Goal: Task Accomplishment & Management: Manage account settings

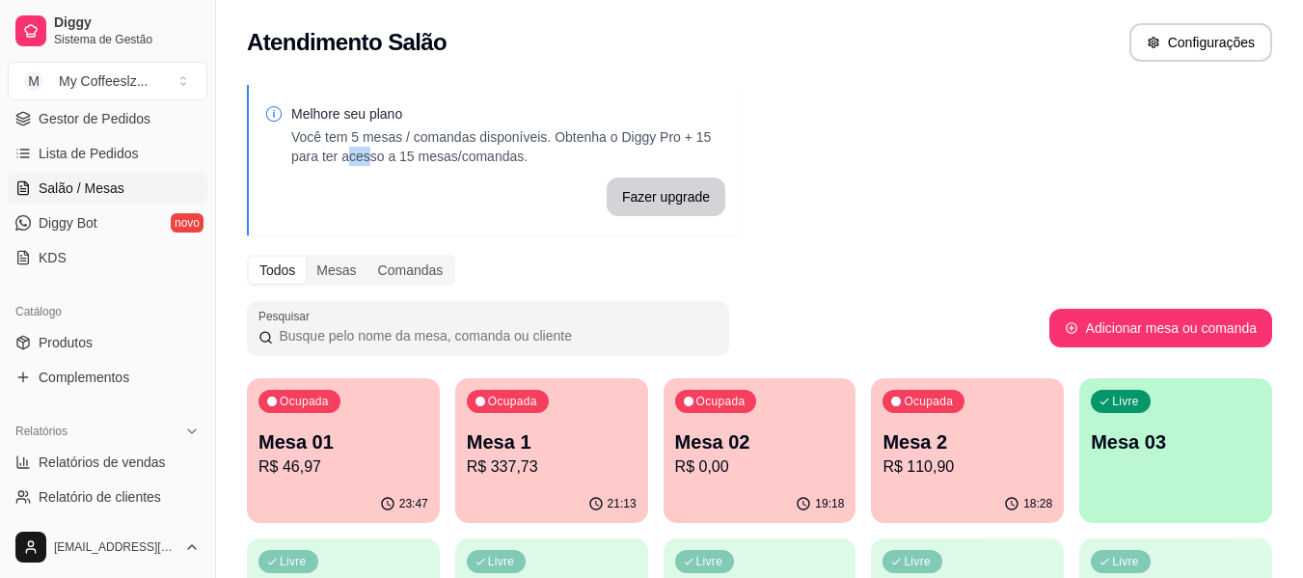
click at [445, 42] on div "Atendimento Salão Configurações" at bounding box center [759, 42] width 1025 height 39
click at [979, 493] on div "18:28" at bounding box center [967, 502] width 187 height 37
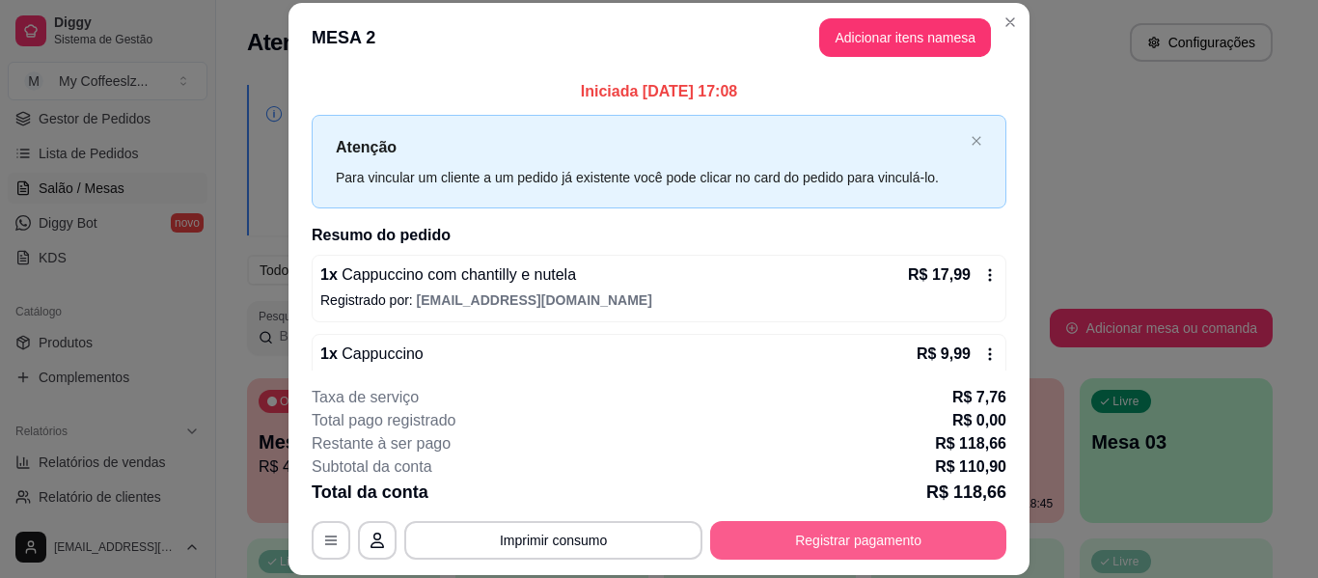
click at [799, 535] on button "Registrar pagamento" at bounding box center [858, 540] width 296 height 39
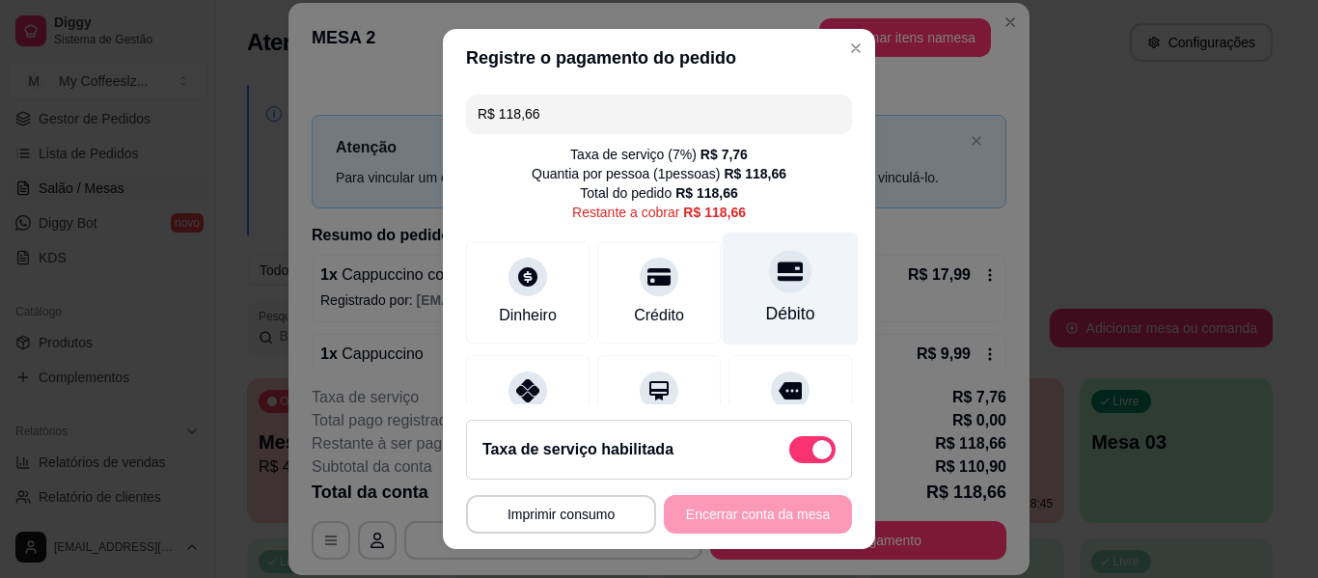
click at [769, 290] on div at bounding box center [790, 271] width 42 height 42
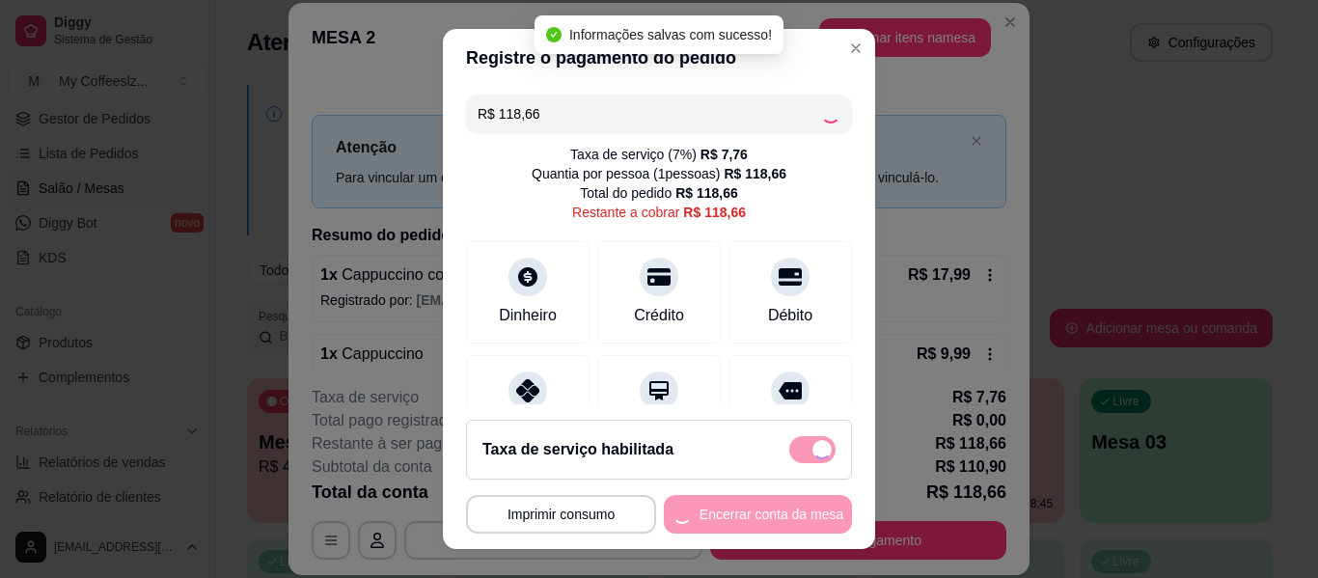
type input "R$ 0,00"
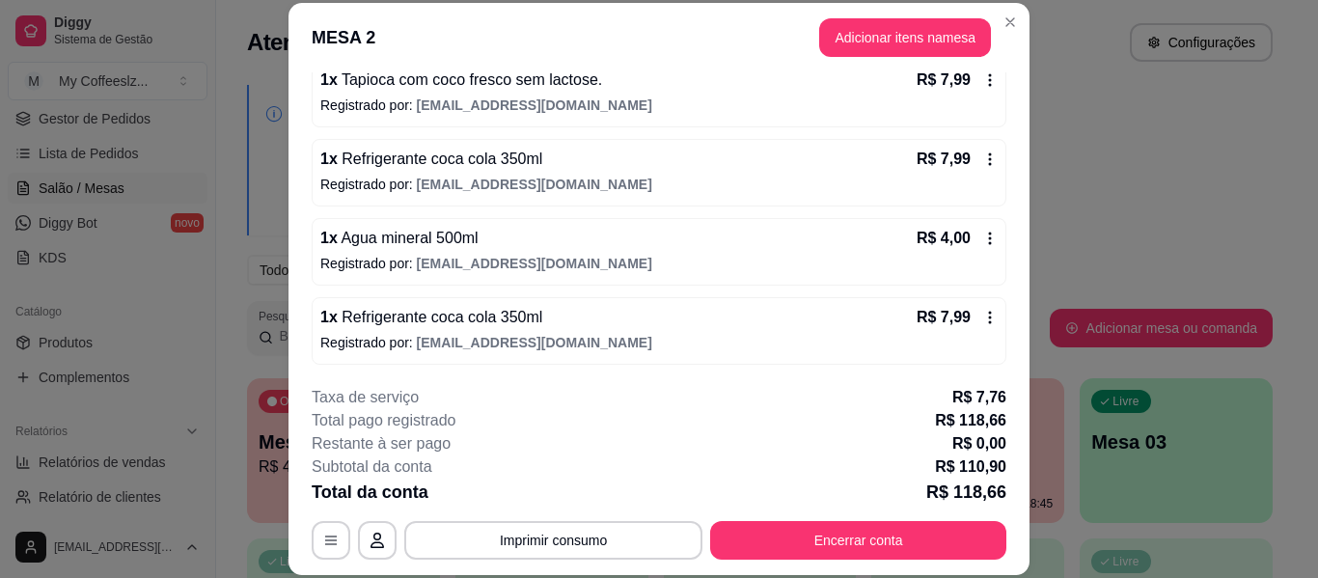
scroll to position [592, 0]
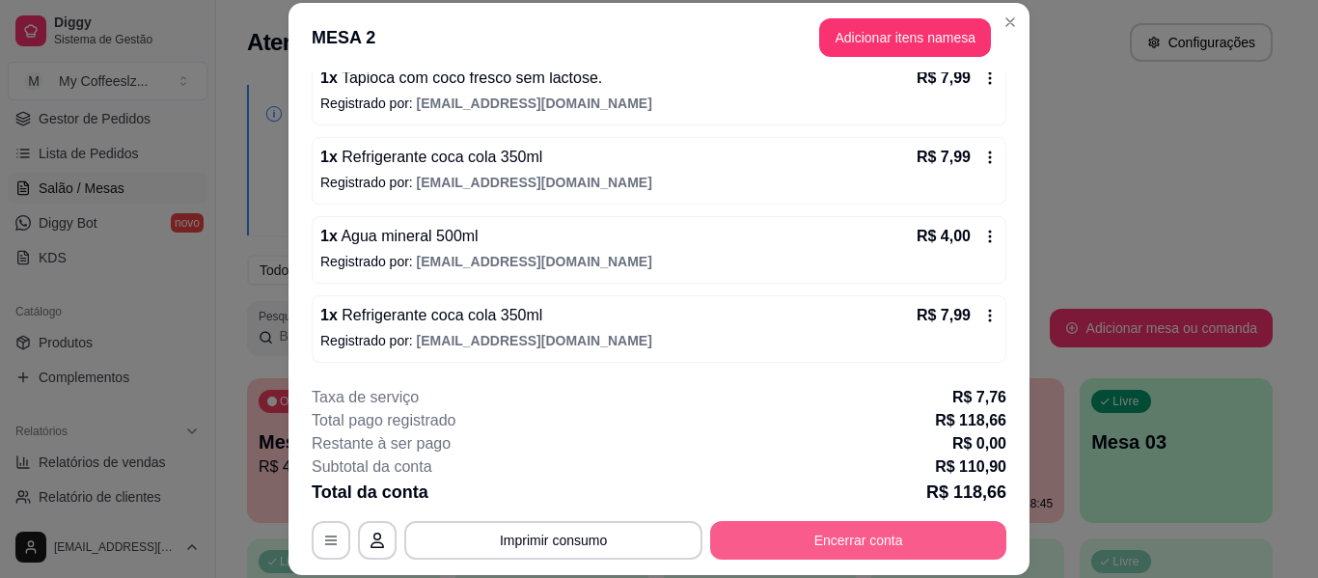
click at [809, 540] on button "Encerrar conta" at bounding box center [858, 540] width 296 height 39
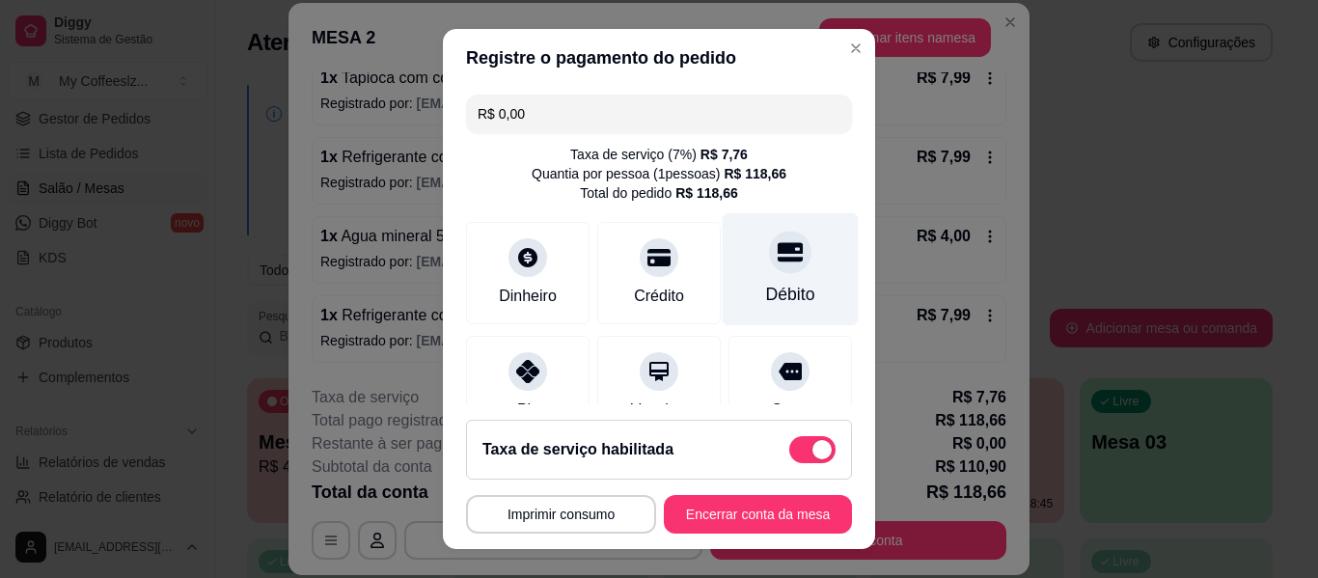
click at [778, 247] on icon at bounding box center [790, 251] width 25 height 19
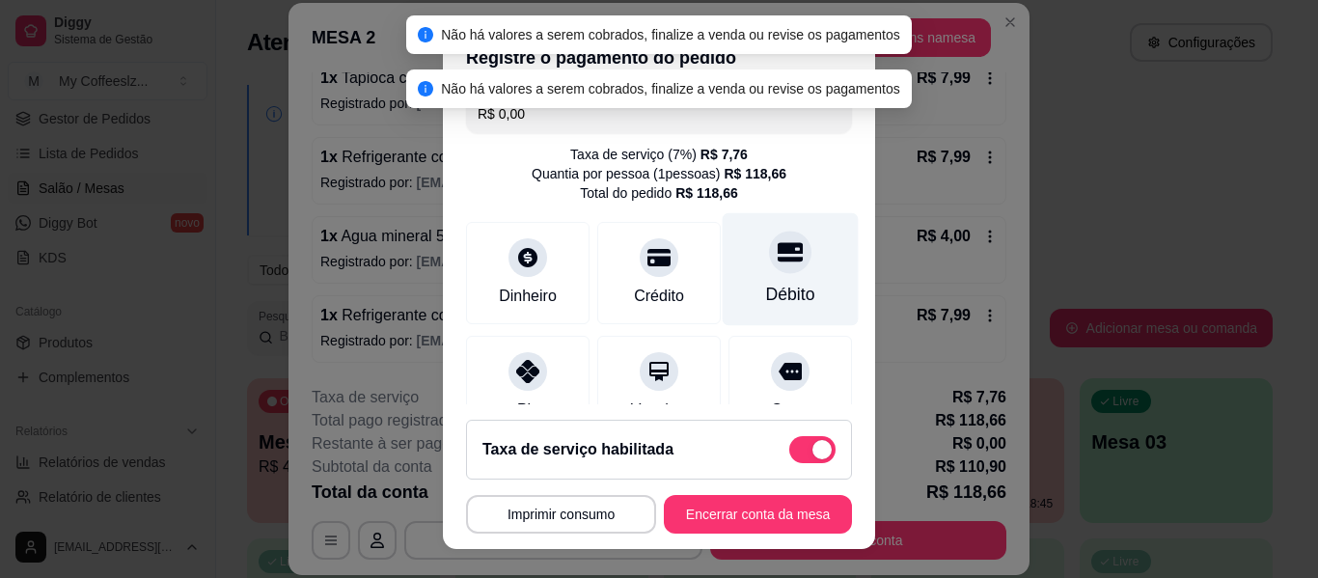
click at [778, 252] on icon at bounding box center [790, 251] width 25 height 19
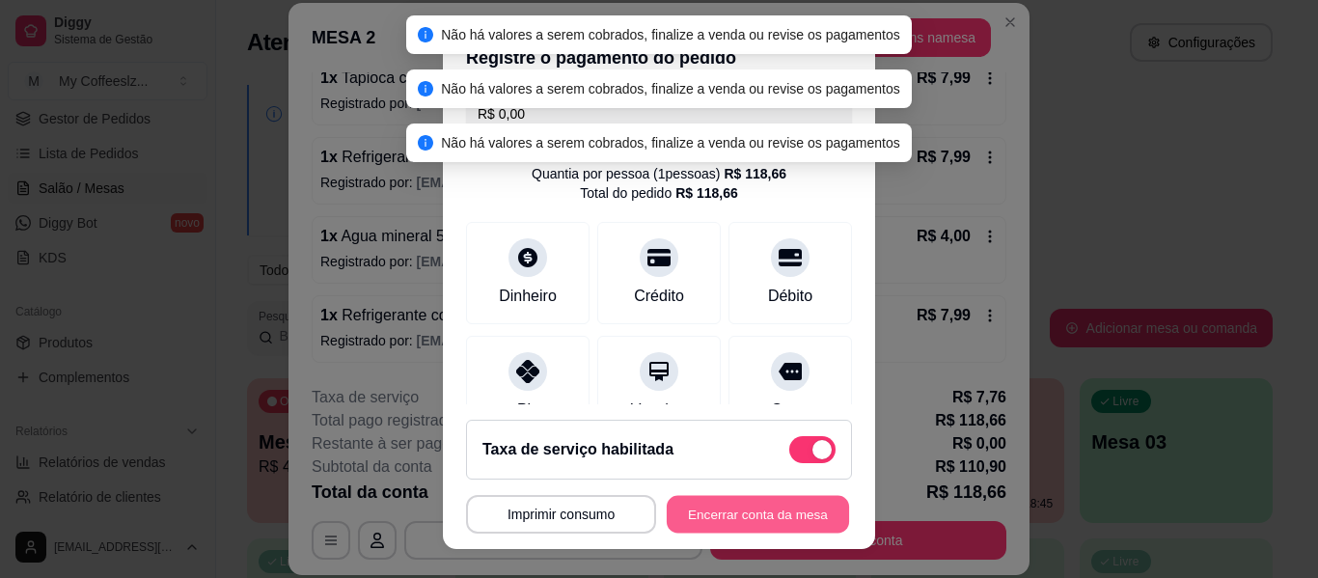
click at [719, 513] on button "Encerrar conta da mesa" at bounding box center [758, 515] width 182 height 38
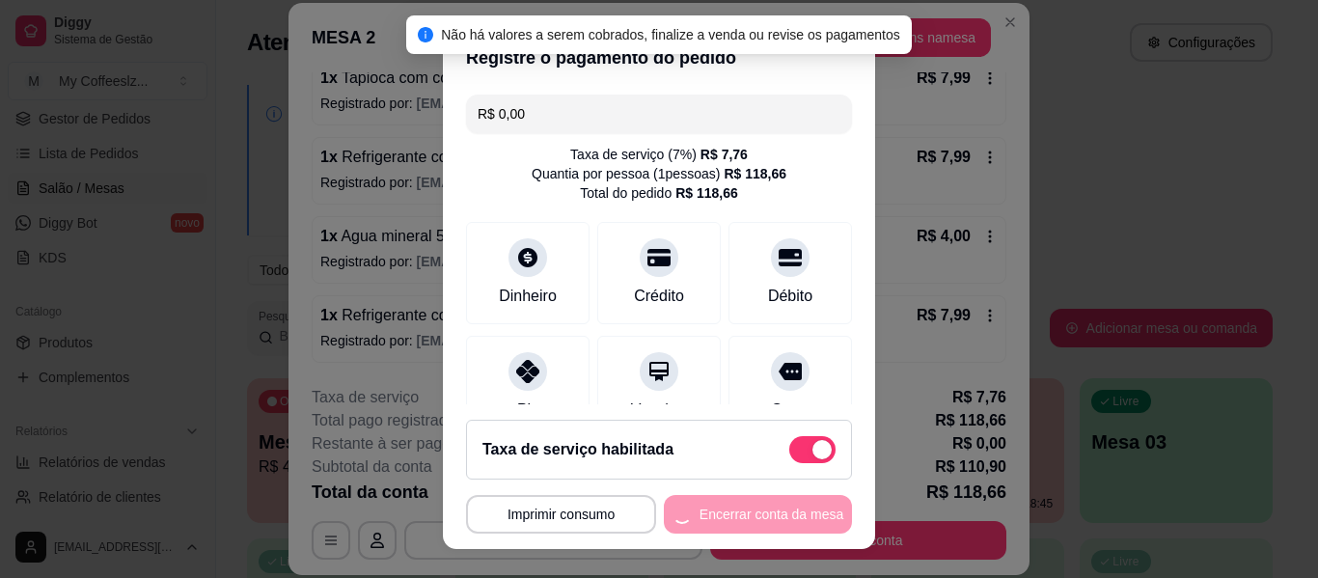
scroll to position [0, 0]
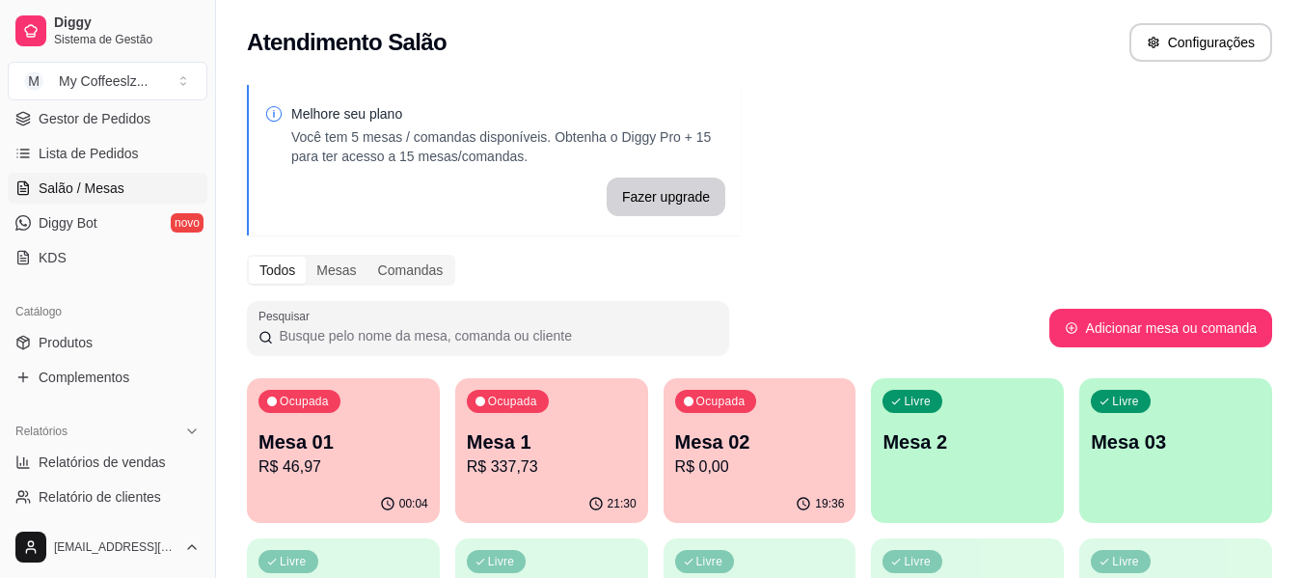
click at [719, 513] on div "19:36" at bounding box center [760, 504] width 193 height 38
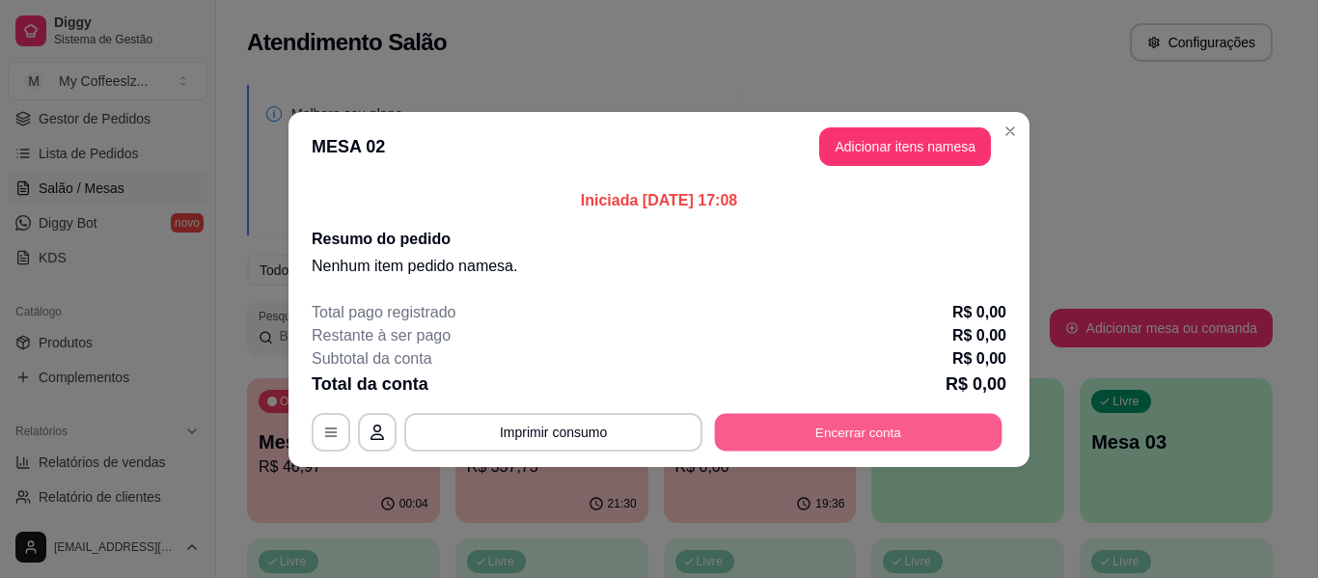
click at [790, 445] on button "Encerrar conta" at bounding box center [858, 432] width 287 height 38
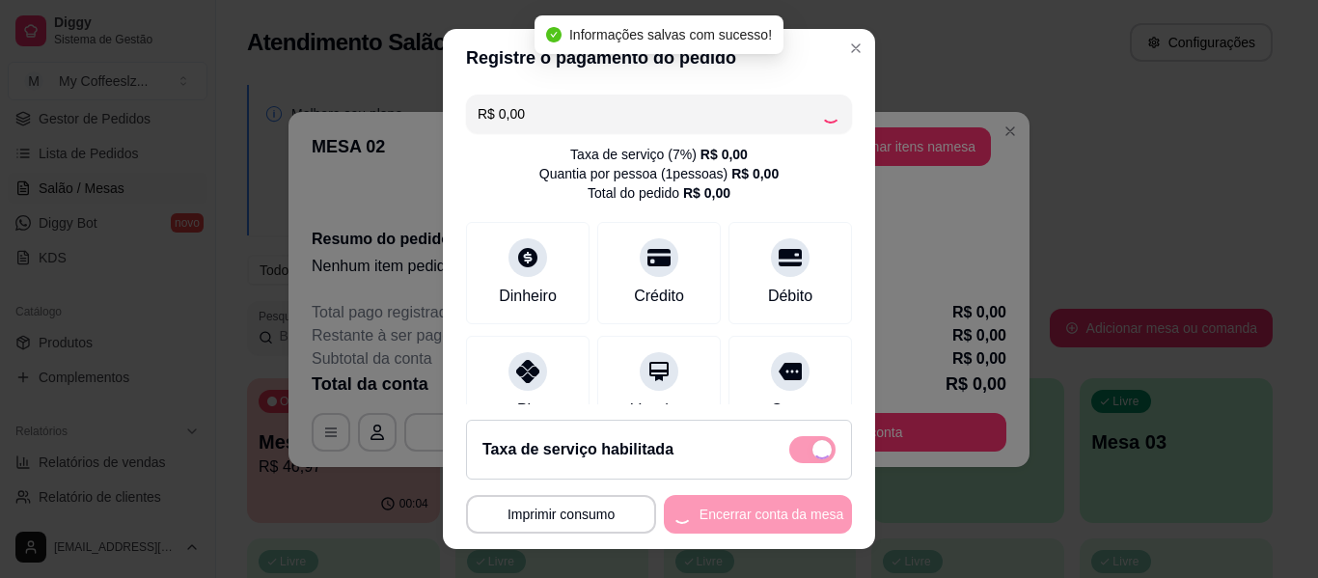
checkbox input "false"
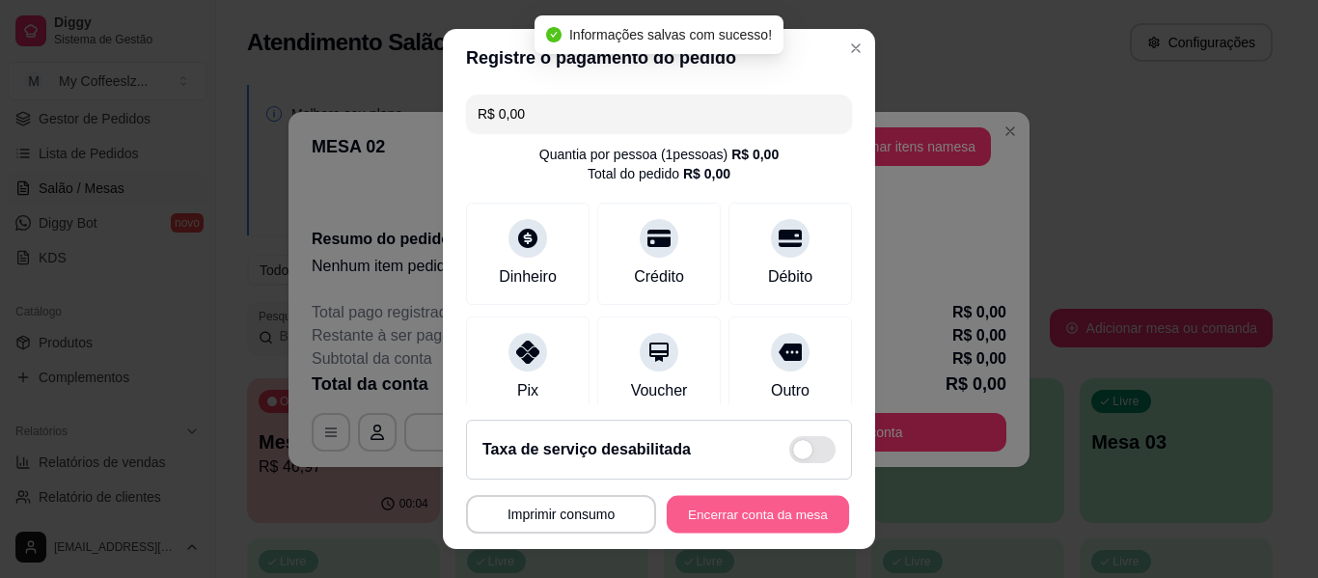
click at [722, 514] on button "Encerrar conta da mesa" at bounding box center [758, 515] width 182 height 38
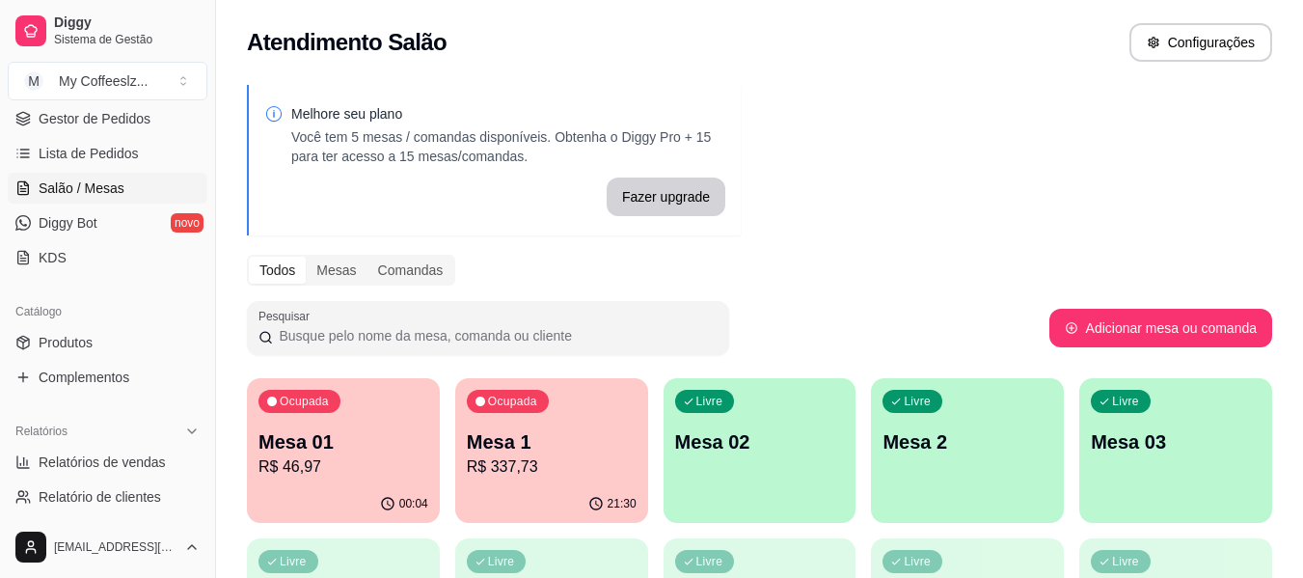
click at [379, 433] on p "Mesa 01" at bounding box center [344, 441] width 170 height 27
click at [314, 461] on p "R$ 46,97" at bounding box center [344, 466] width 170 height 23
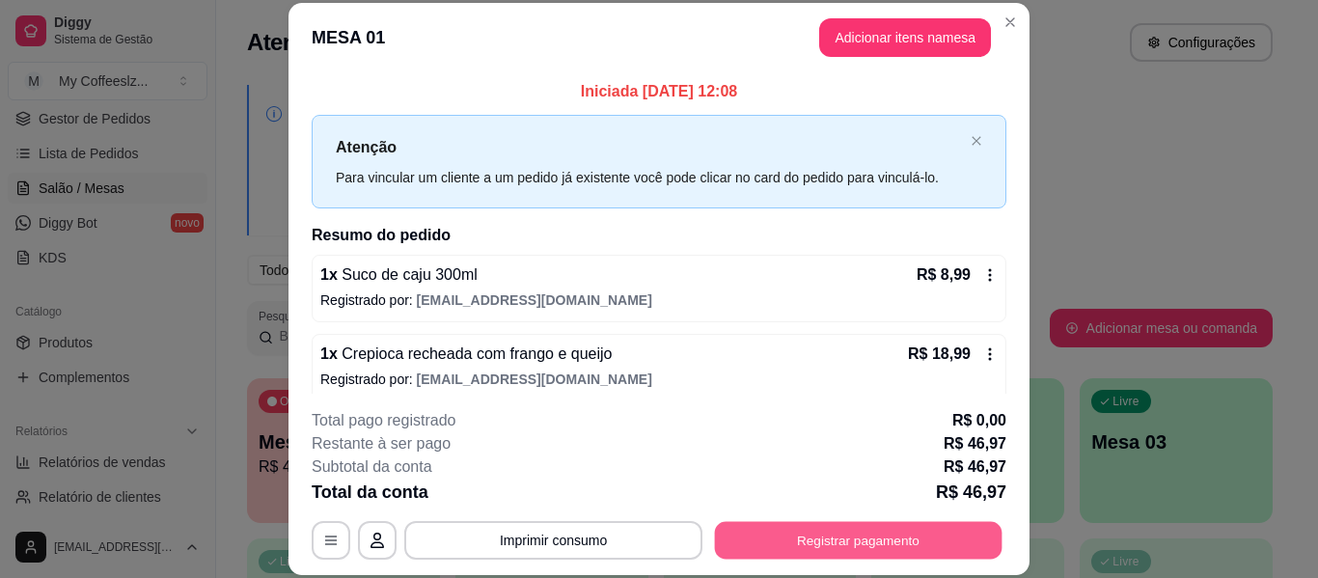
click at [773, 535] on button "Registrar pagamento" at bounding box center [858, 541] width 287 height 38
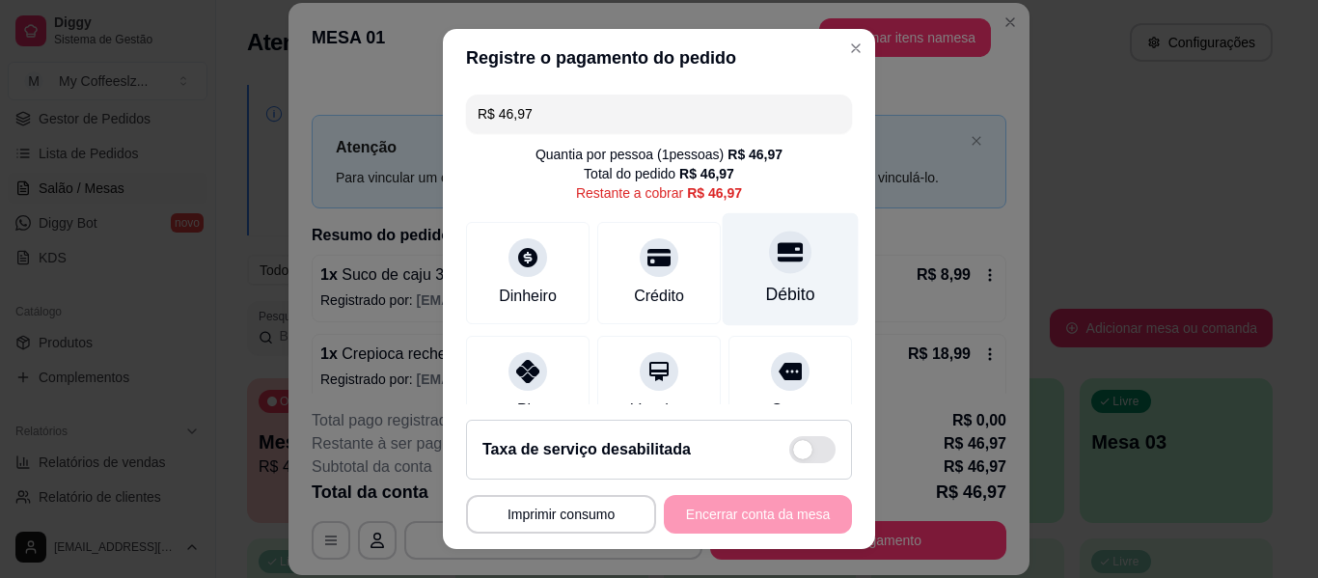
click at [766, 283] on div "Débito" at bounding box center [790, 294] width 49 height 25
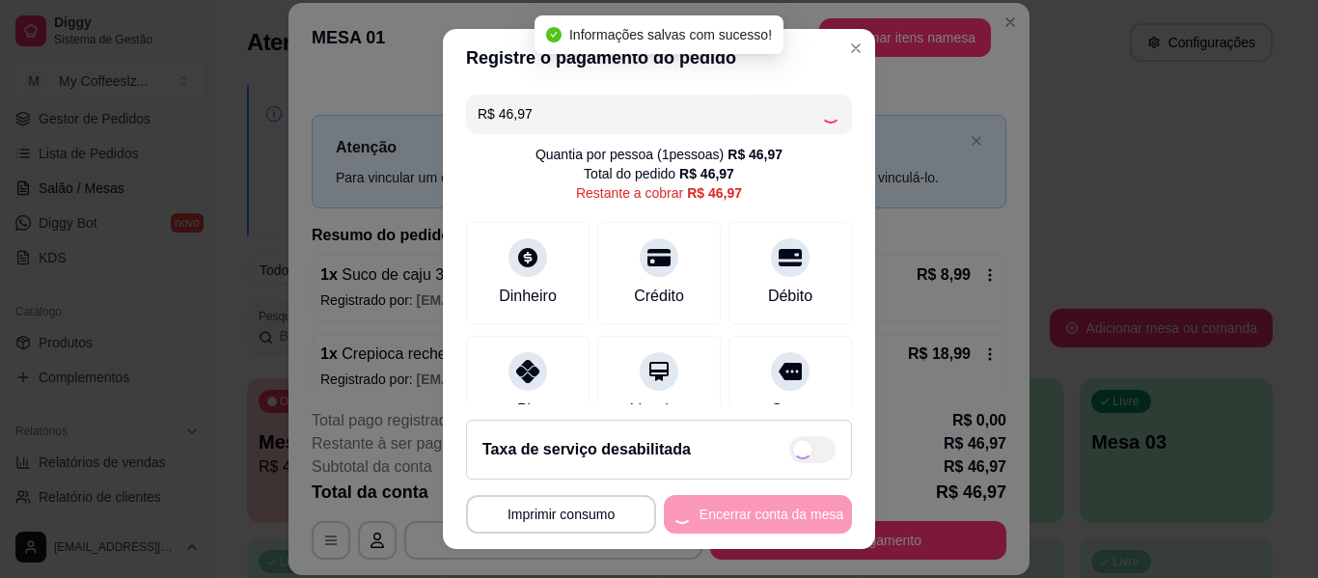
type input "R$ 0,00"
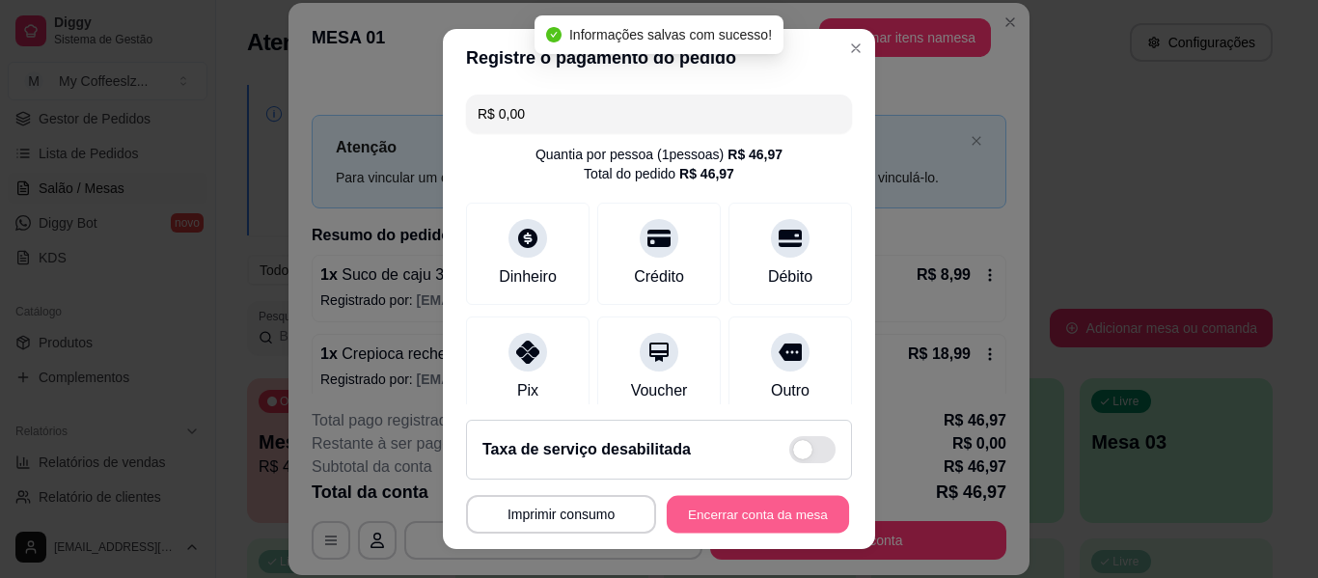
click at [694, 517] on button "Encerrar conta da mesa" at bounding box center [758, 515] width 182 height 38
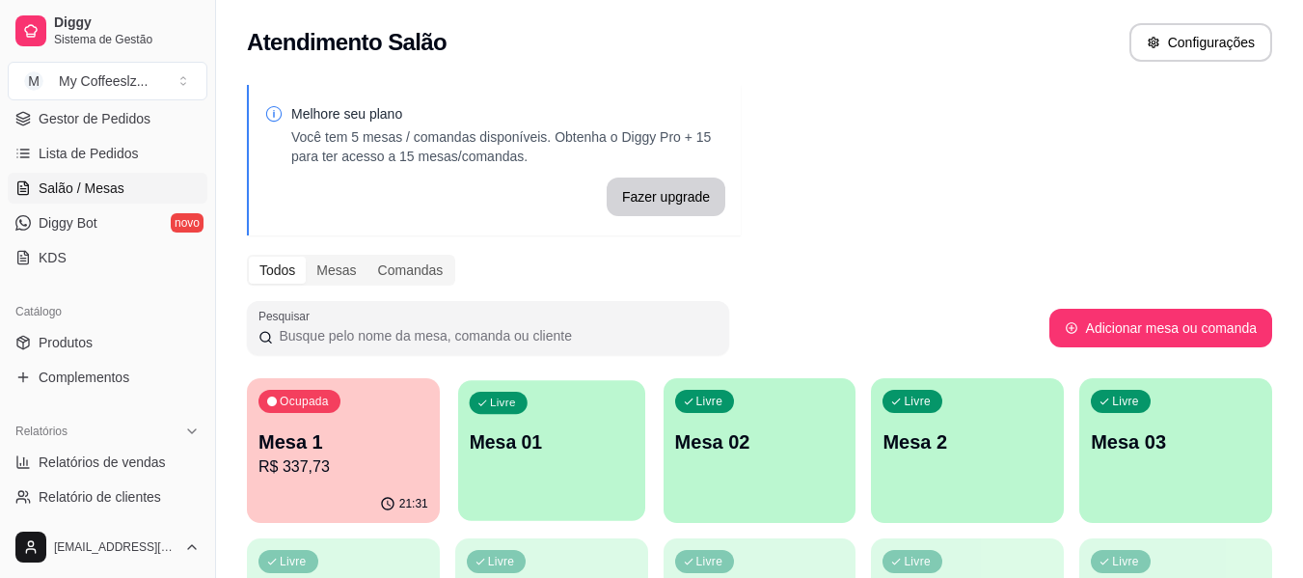
click at [539, 469] on div "Livre Mesa 01" at bounding box center [551, 439] width 187 height 118
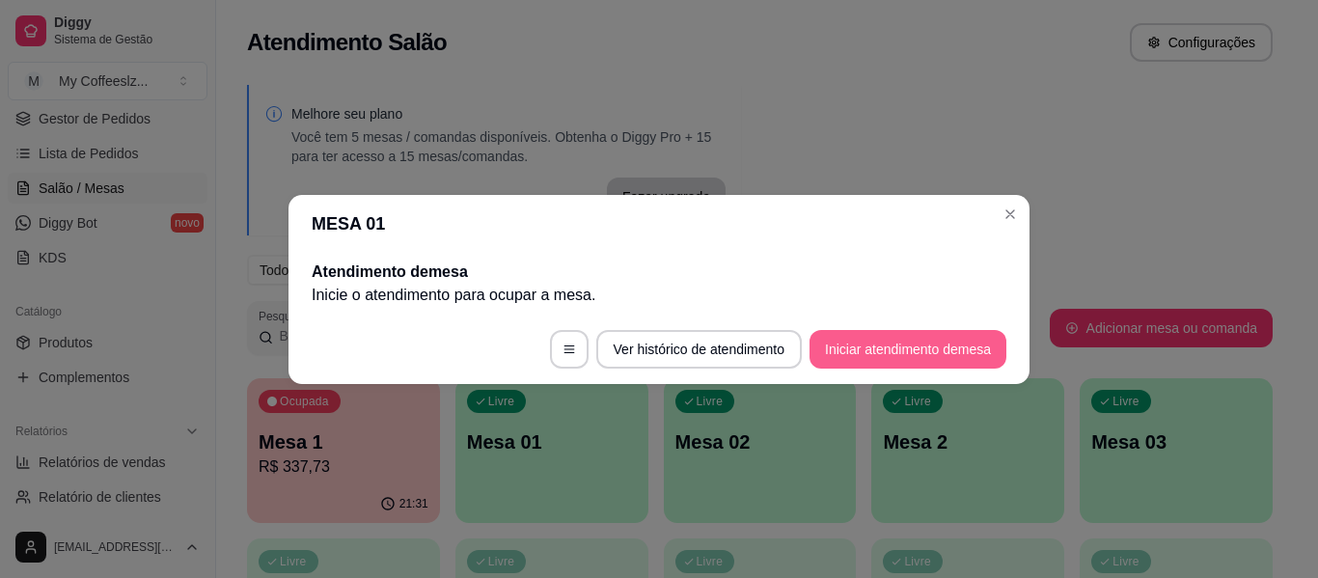
click at [854, 348] on button "Iniciar atendimento de mesa" at bounding box center [907, 349] width 197 height 39
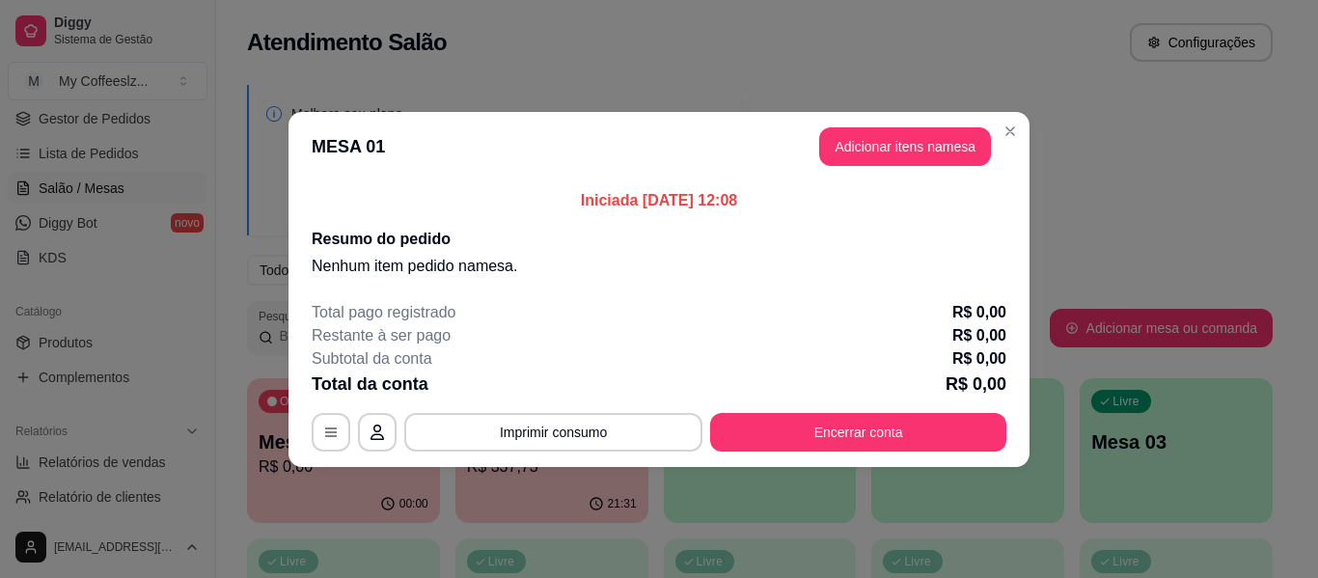
click at [854, 348] on div "Subtotal da conta R$ 0,00" at bounding box center [659, 358] width 695 height 23
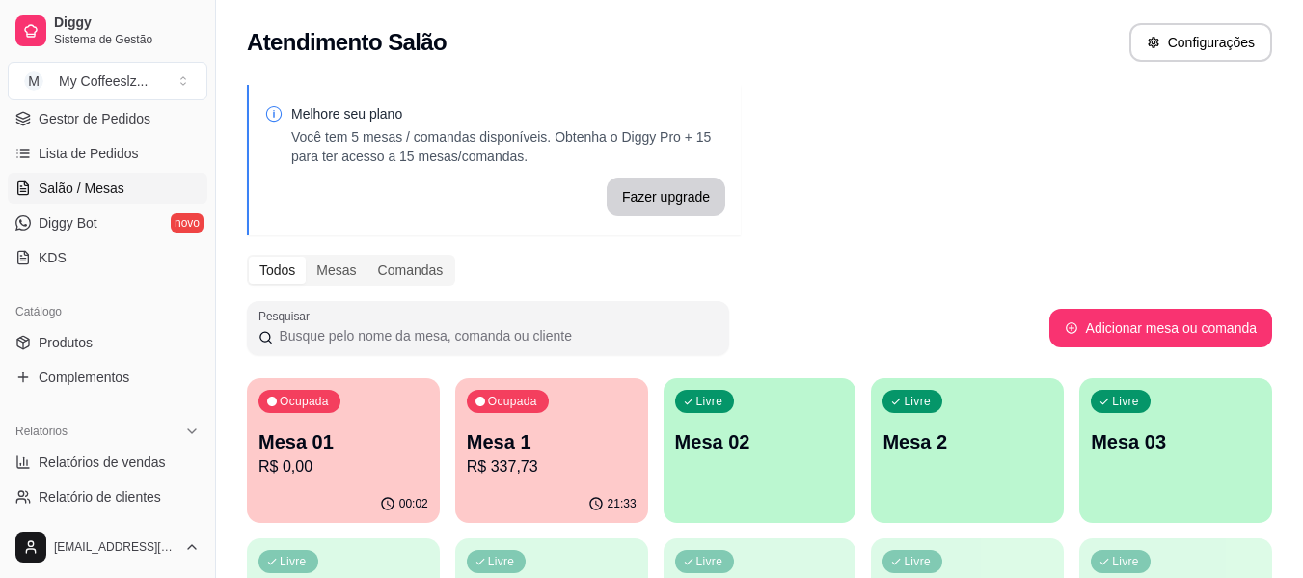
click at [347, 441] on p "Mesa 01" at bounding box center [344, 441] width 170 height 27
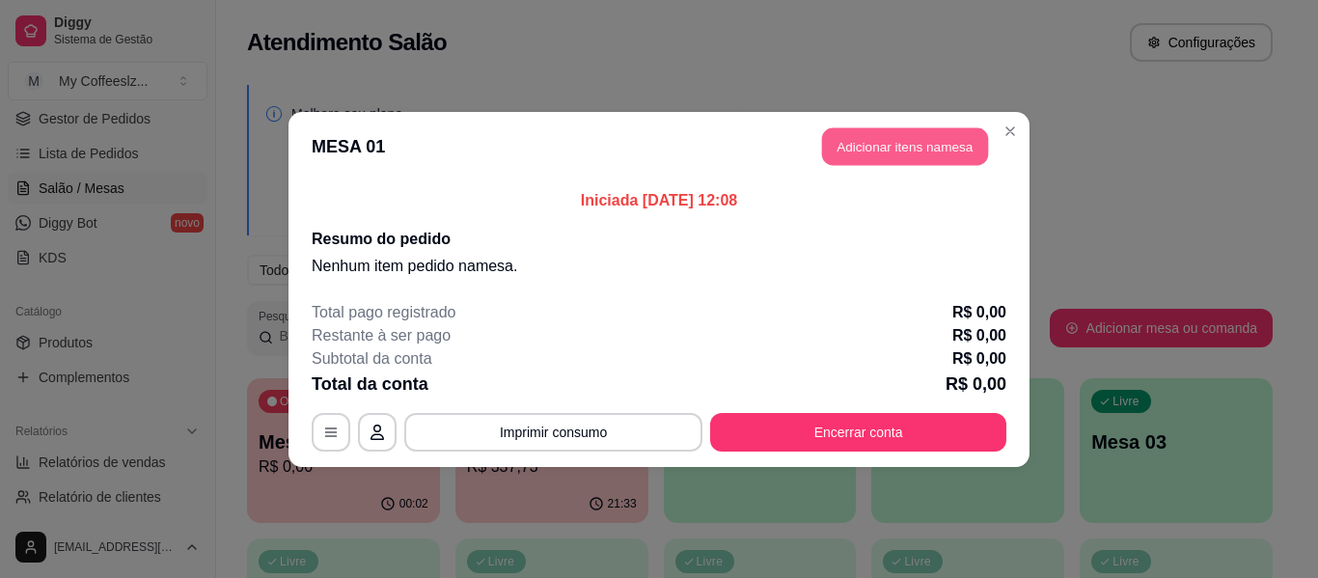
click at [859, 134] on button "Adicionar itens na mesa" at bounding box center [905, 146] width 166 height 38
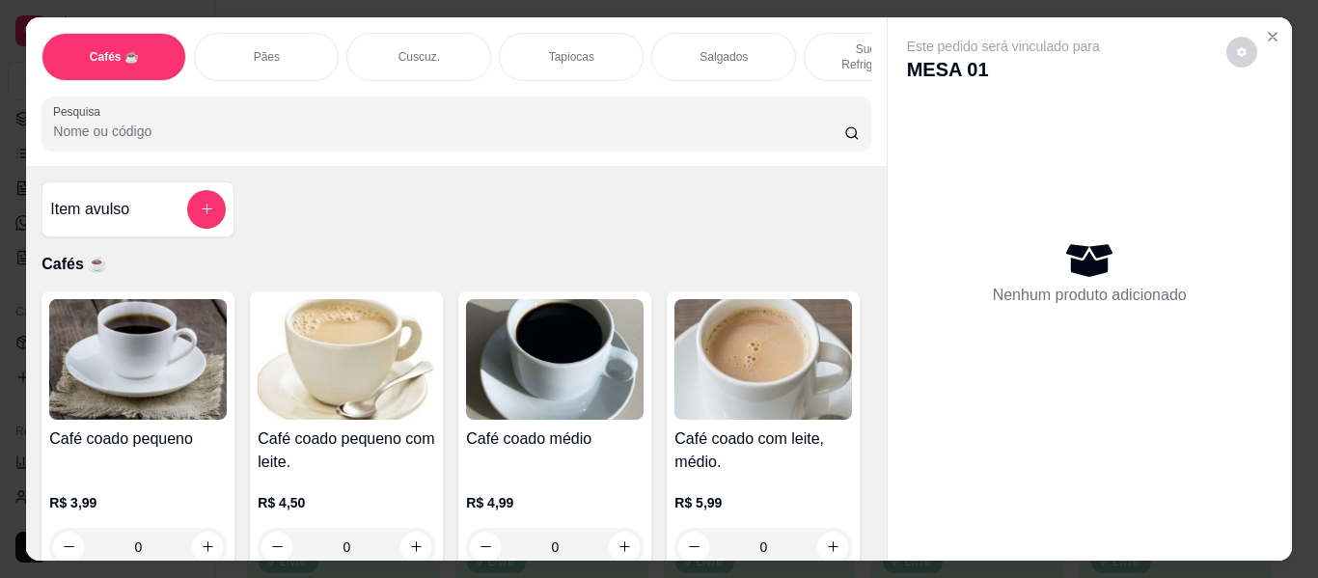
click at [818, 33] on div "Sucos e Refrigerantes" at bounding box center [876, 57] width 145 height 48
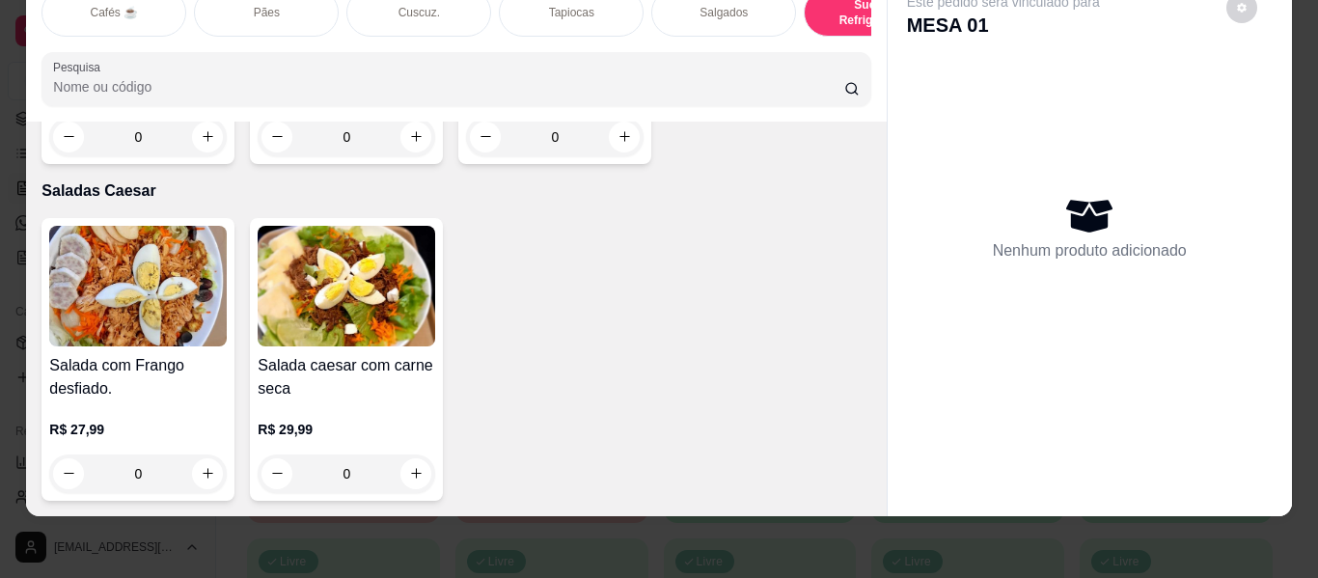
scroll to position [13122, 0]
click at [203, 469] on icon "increase-product-quantity" at bounding box center [208, 474] width 11 height 11
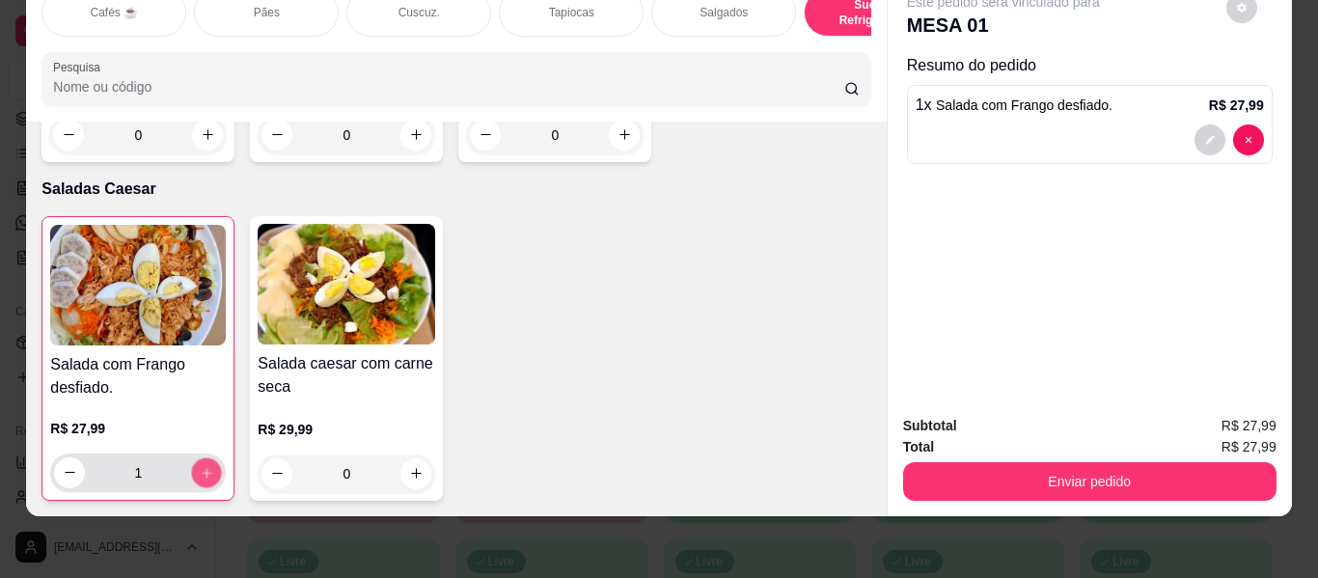
click at [201, 466] on icon "increase-product-quantity" at bounding box center [207, 473] width 14 height 14
click at [200, 465] on icon "increase-product-quantity" at bounding box center [207, 472] width 14 height 14
click at [63, 466] on icon "decrease-product-quantity" at bounding box center [70, 473] width 14 height 14
click at [201, 465] on icon "increase-product-quantity" at bounding box center [207, 472] width 14 height 14
type input "3"
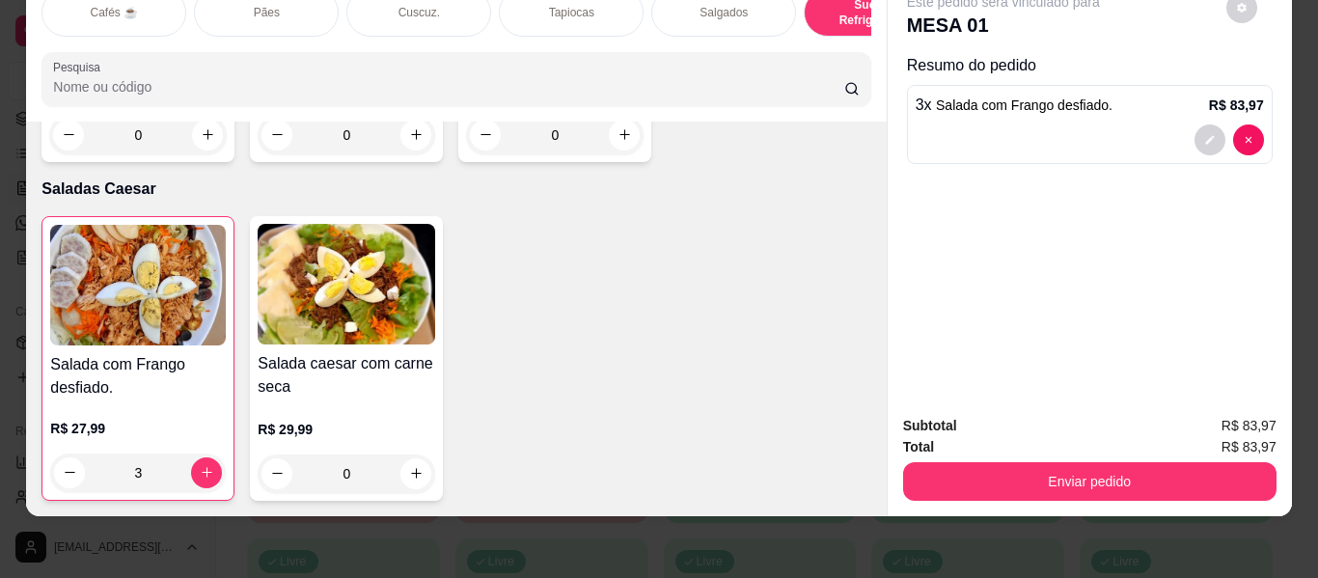
click at [573, 14] on div "Tapiocas" at bounding box center [571, 12] width 145 height 48
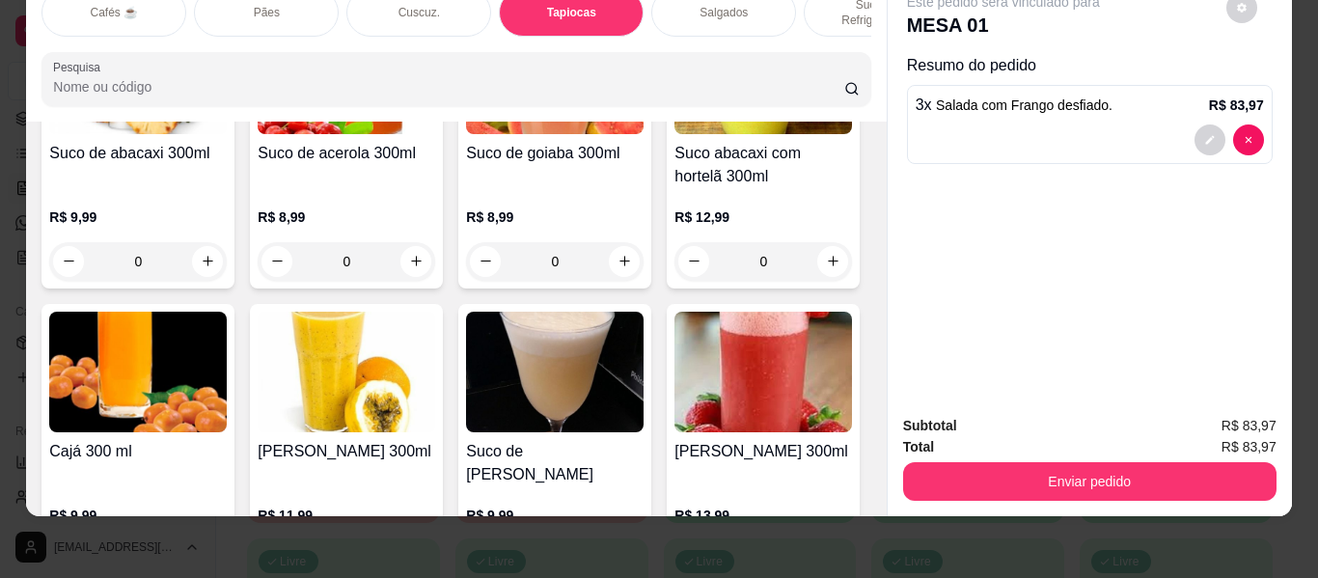
scroll to position [7074, 0]
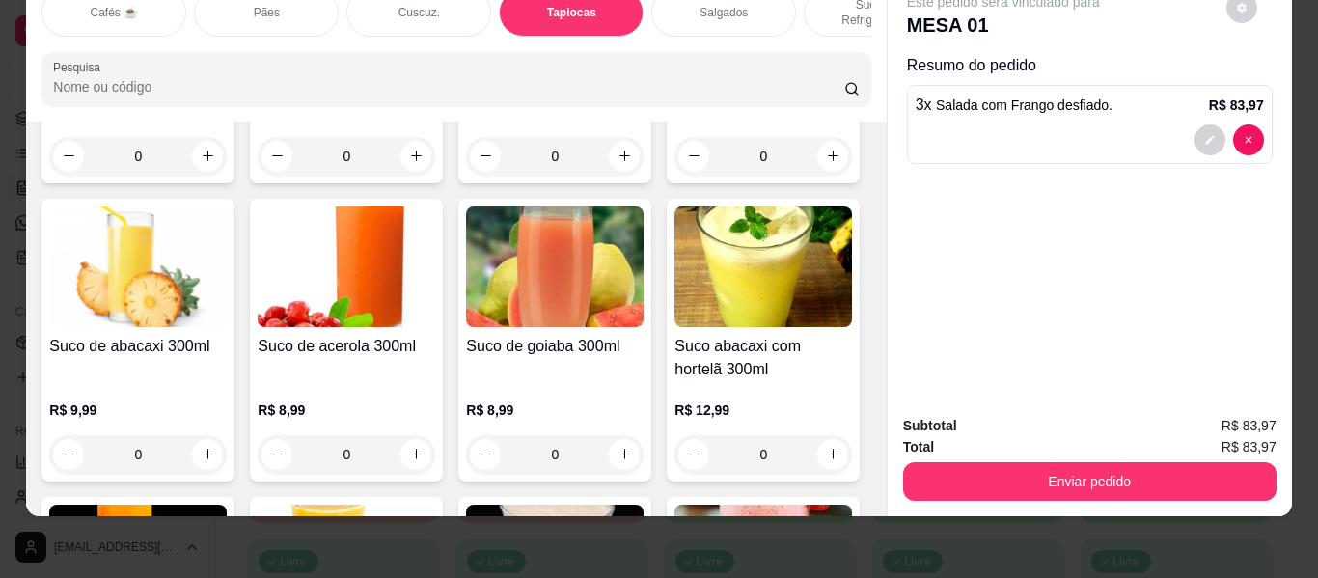
type input "1"
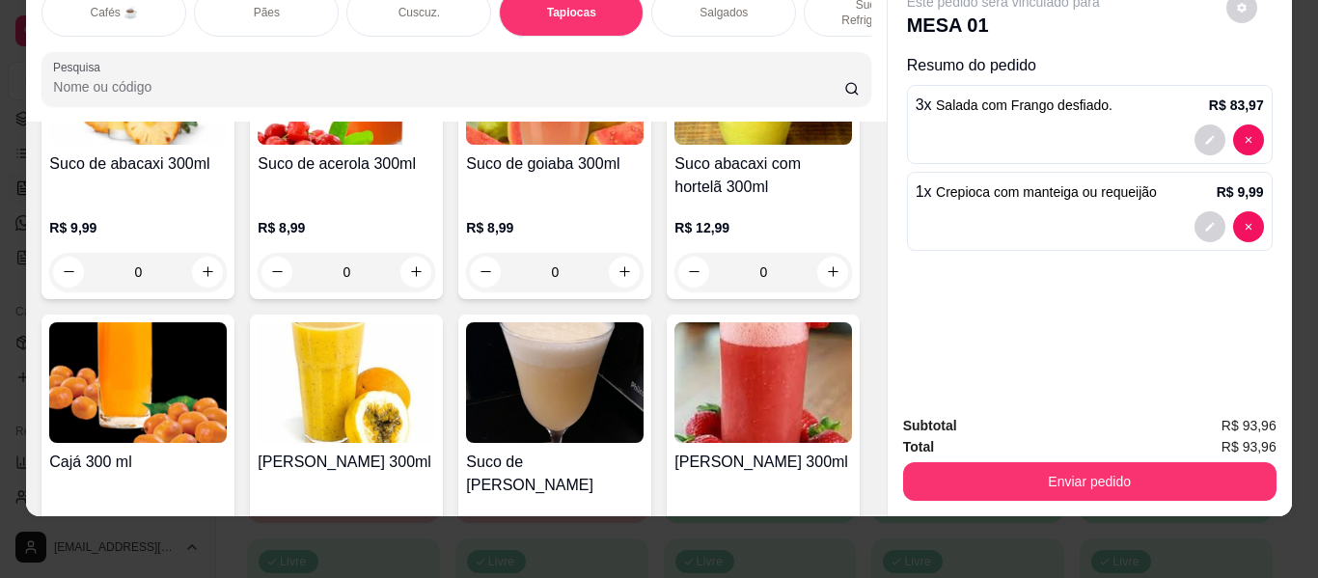
scroll to position [7363, 0]
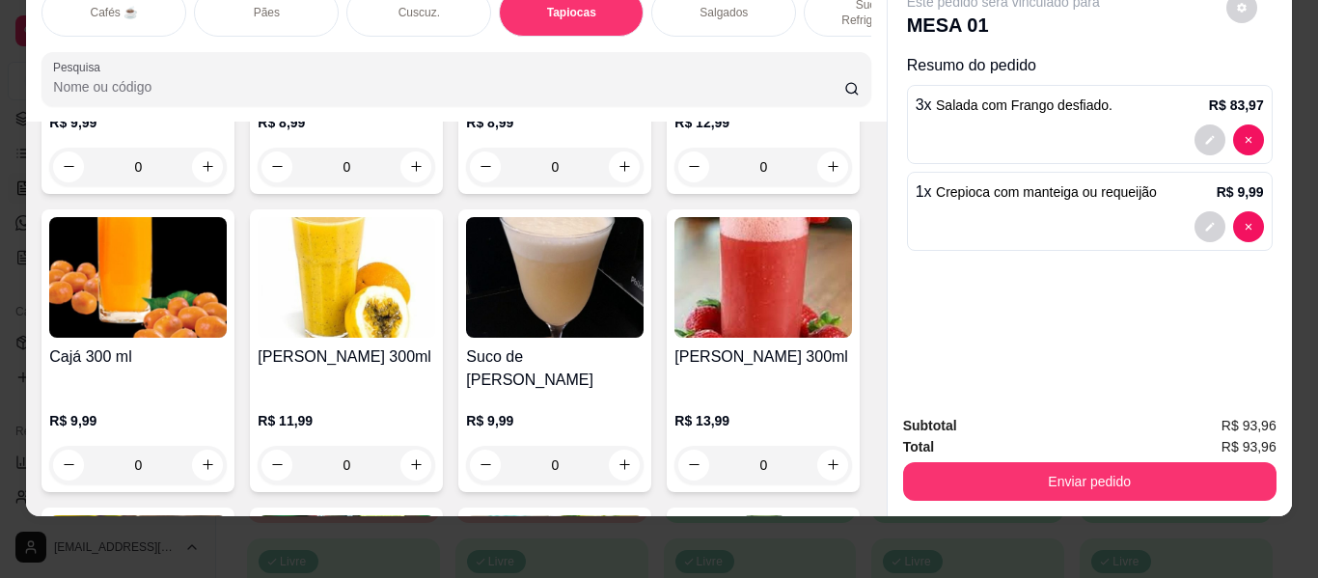
type input "1"
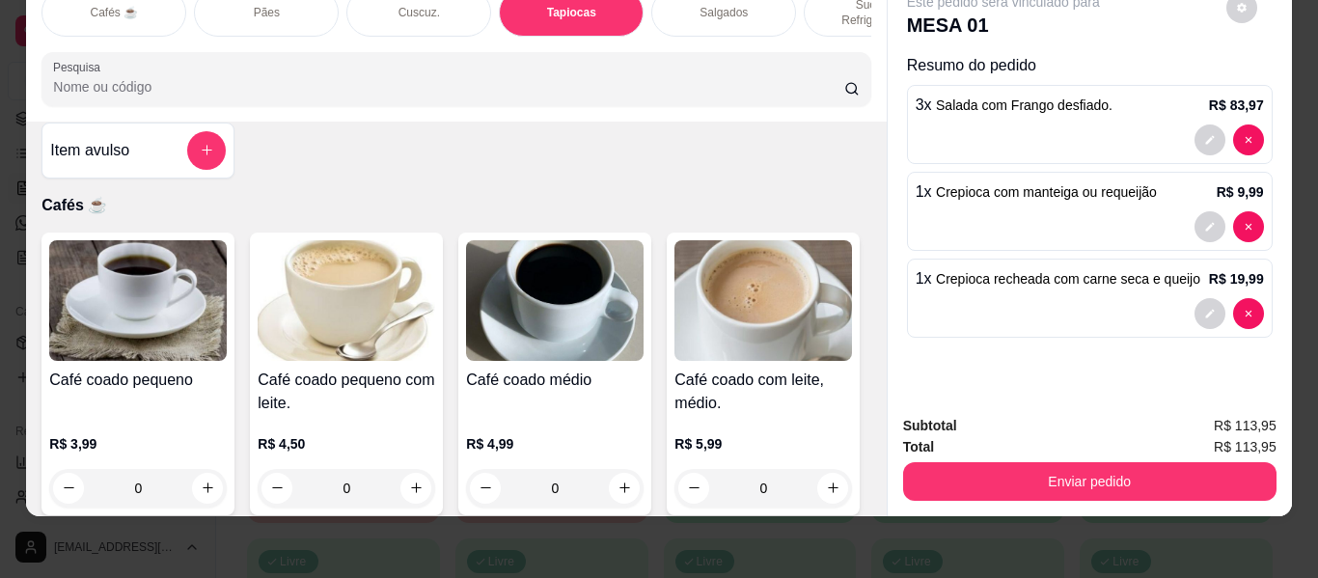
scroll to position [0, 0]
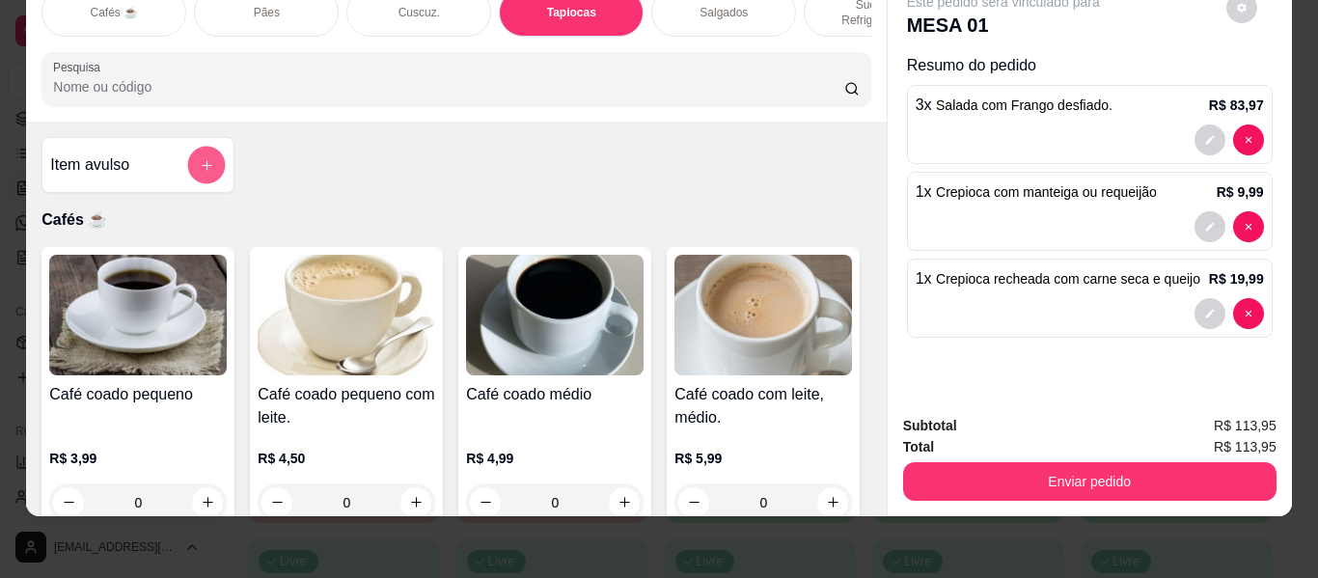
click at [195, 148] on button "add-separate-item" at bounding box center [207, 166] width 38 height 38
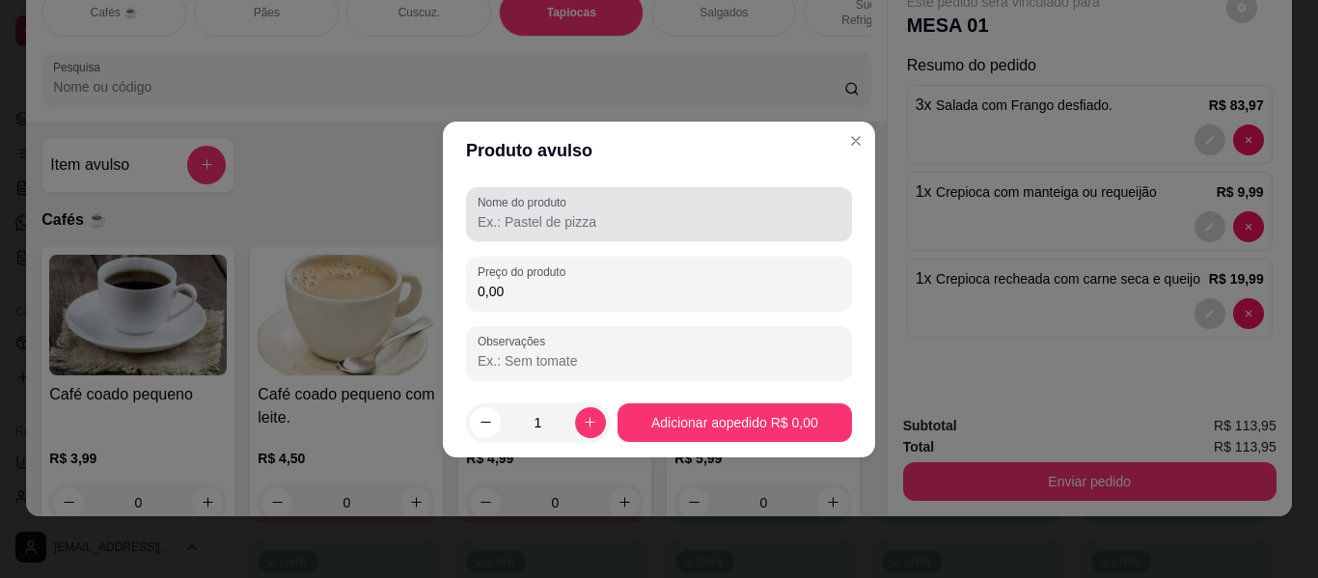
click at [564, 220] on input "Nome do produto" at bounding box center [659, 221] width 363 height 19
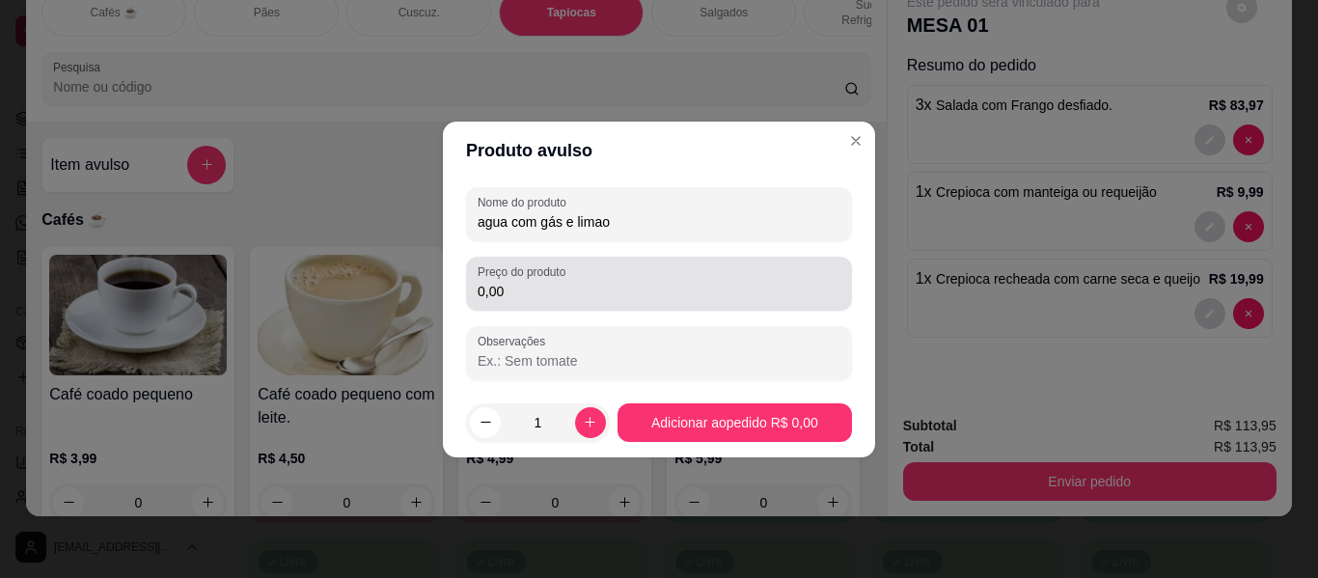
type input "agua com gás e limao"
click at [565, 288] on input "0,00" at bounding box center [659, 291] width 363 height 19
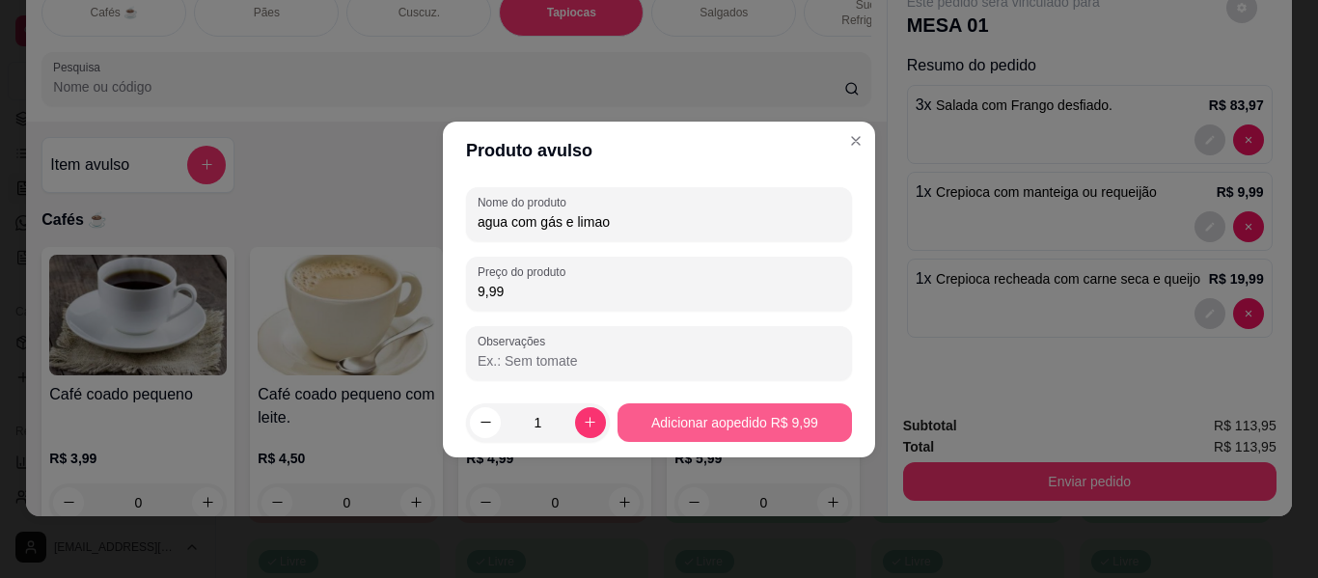
type input "9,99"
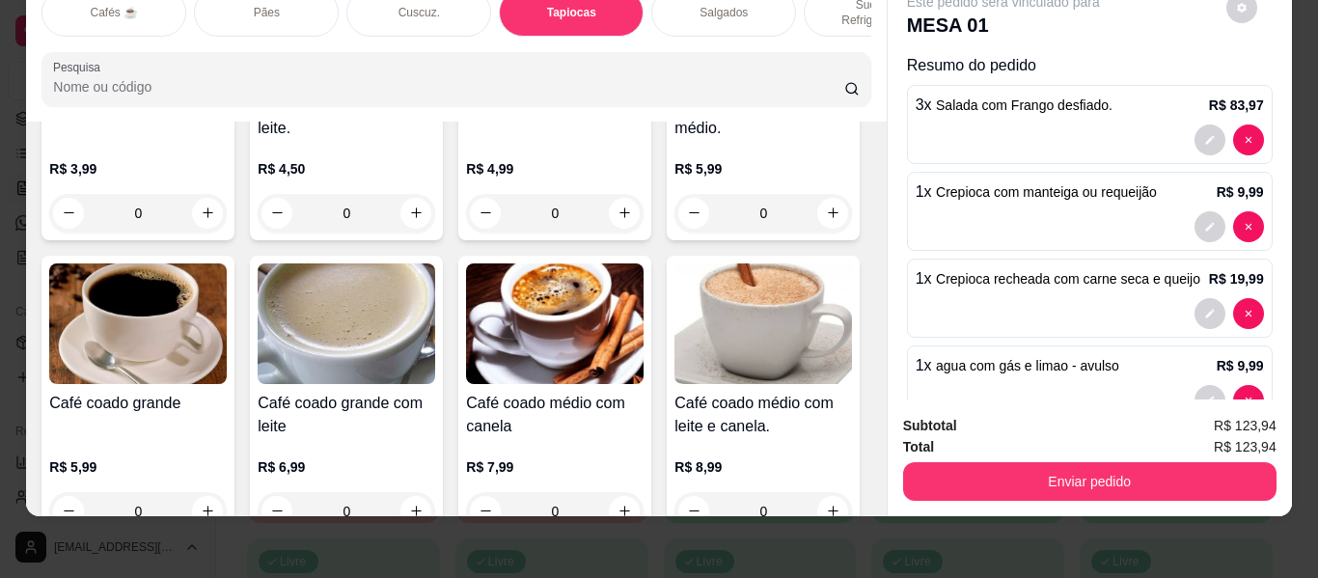
scroll to position [482, 0]
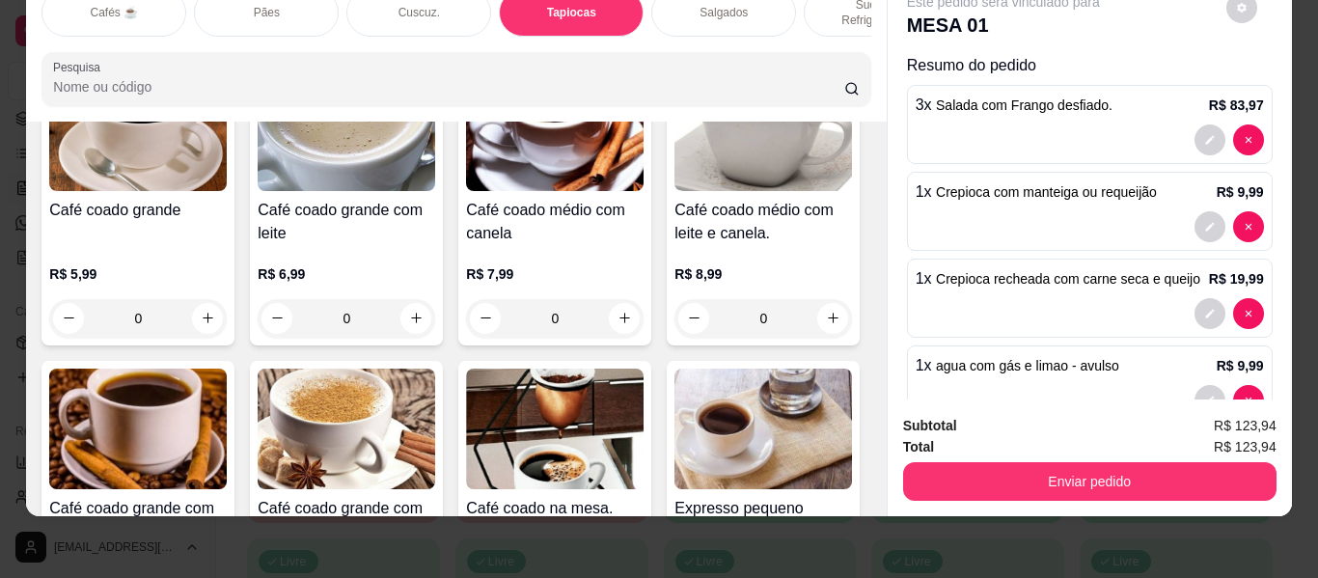
click at [826, 27] on icon "increase-product-quantity" at bounding box center [833, 20] width 14 height 14
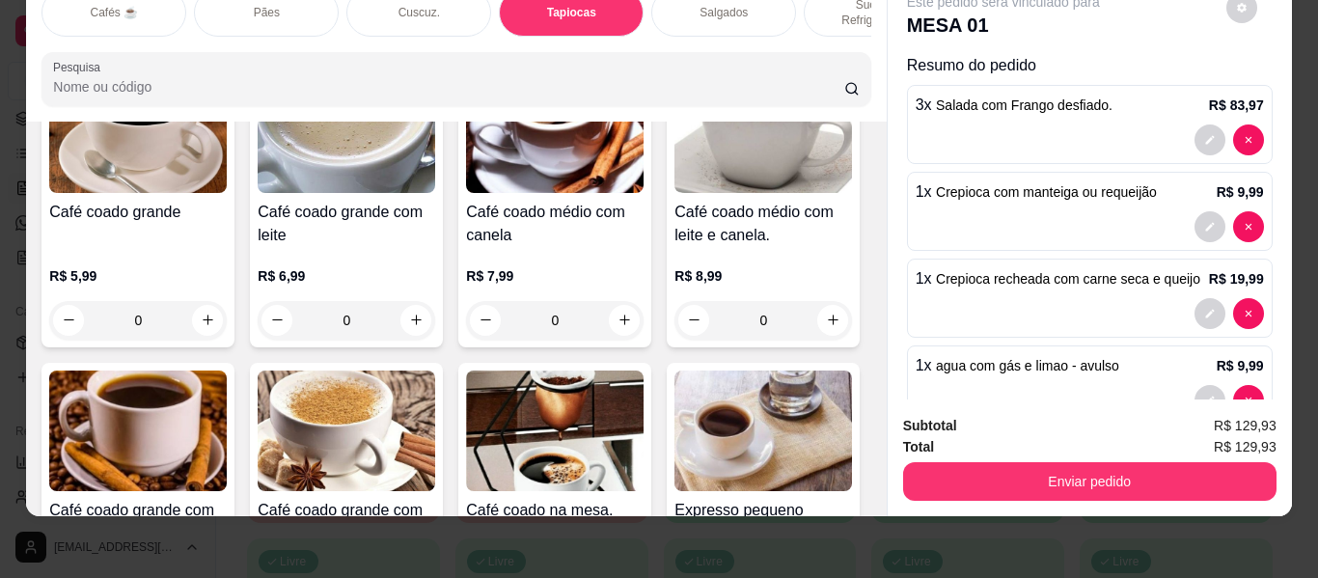
type input "1"
click at [526, 0] on div "Tapiocas" at bounding box center [571, 12] width 145 height 48
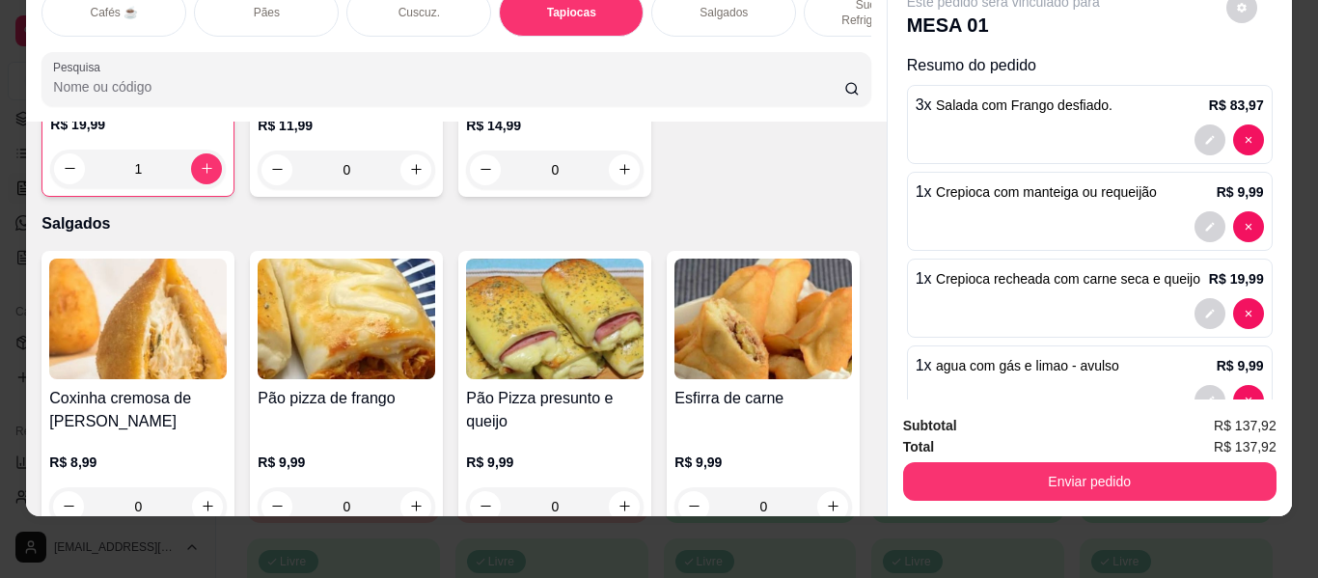
type input "3"
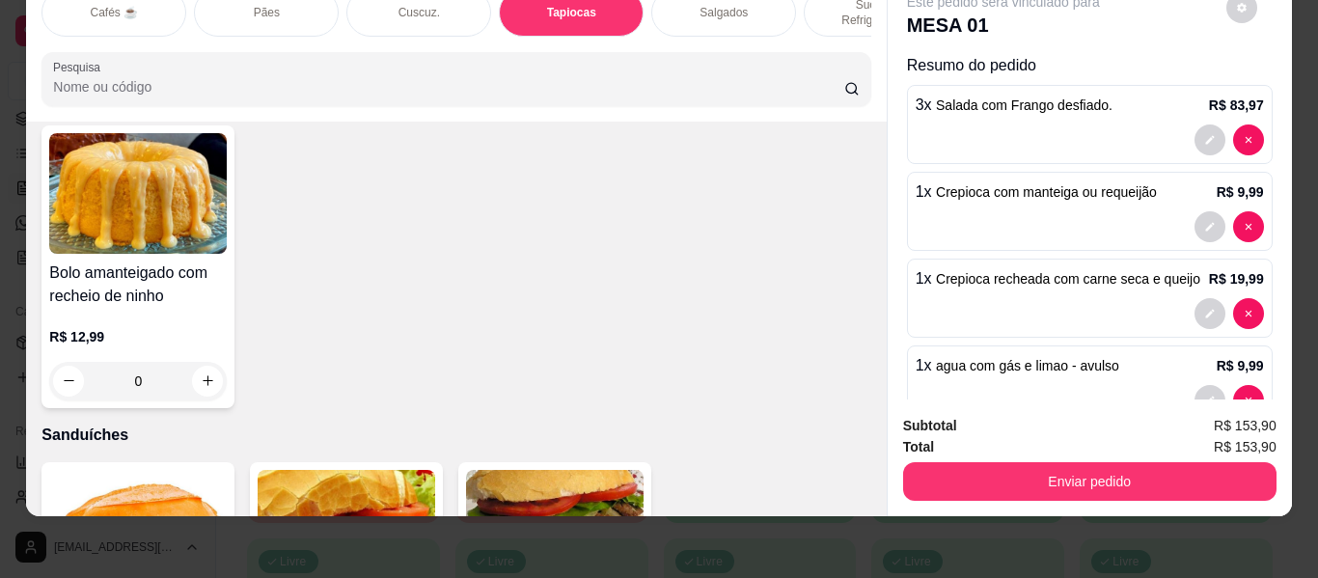
scroll to position [8909, 0]
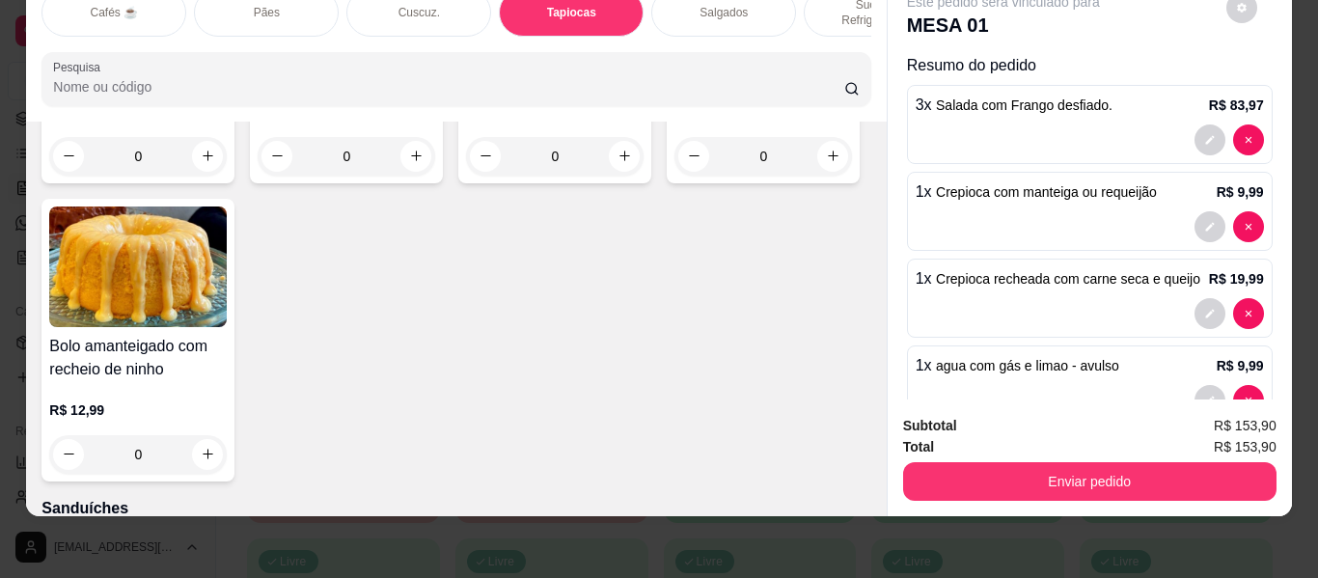
type input "1"
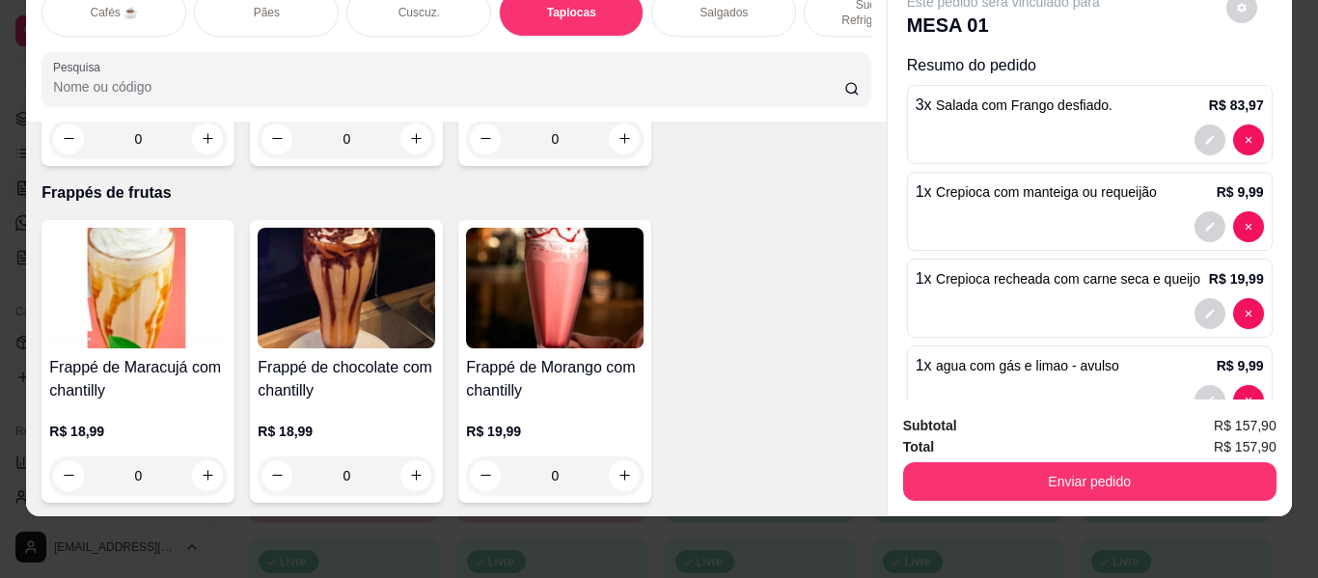
scroll to position [9680, 0]
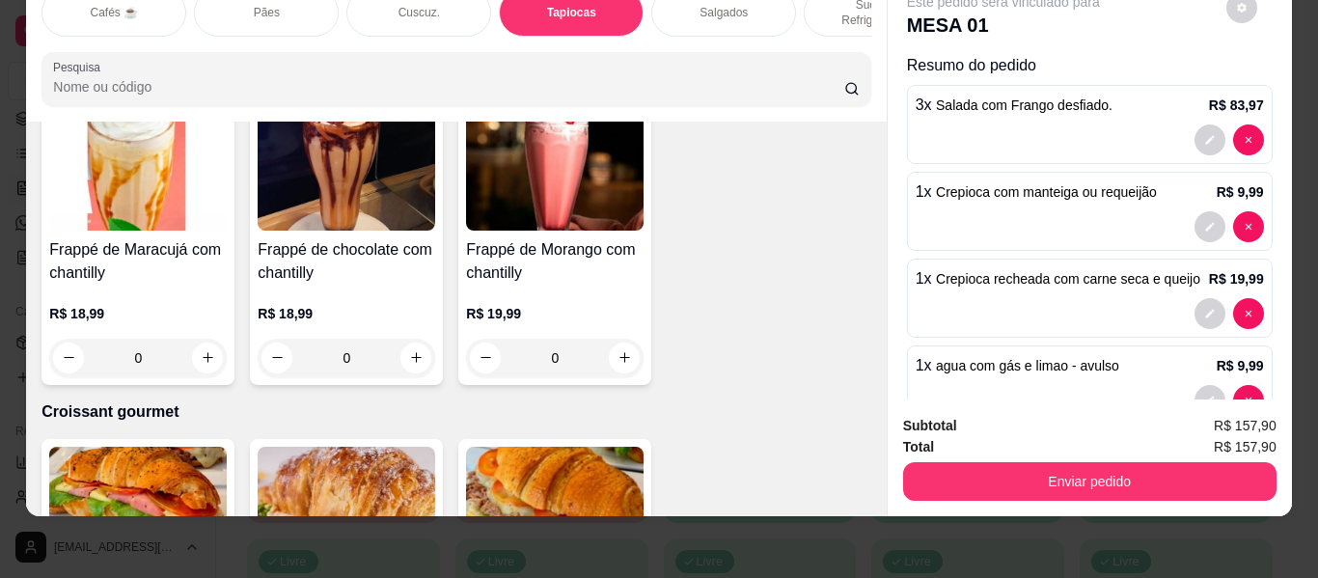
type input "1"
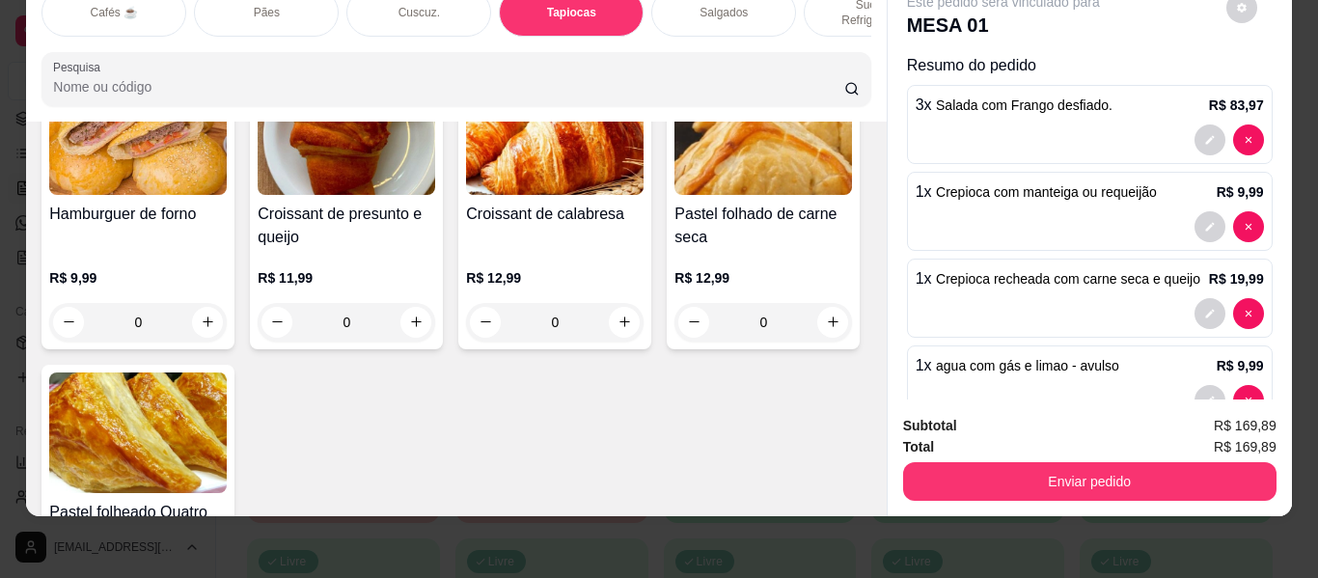
scroll to position [0, 0]
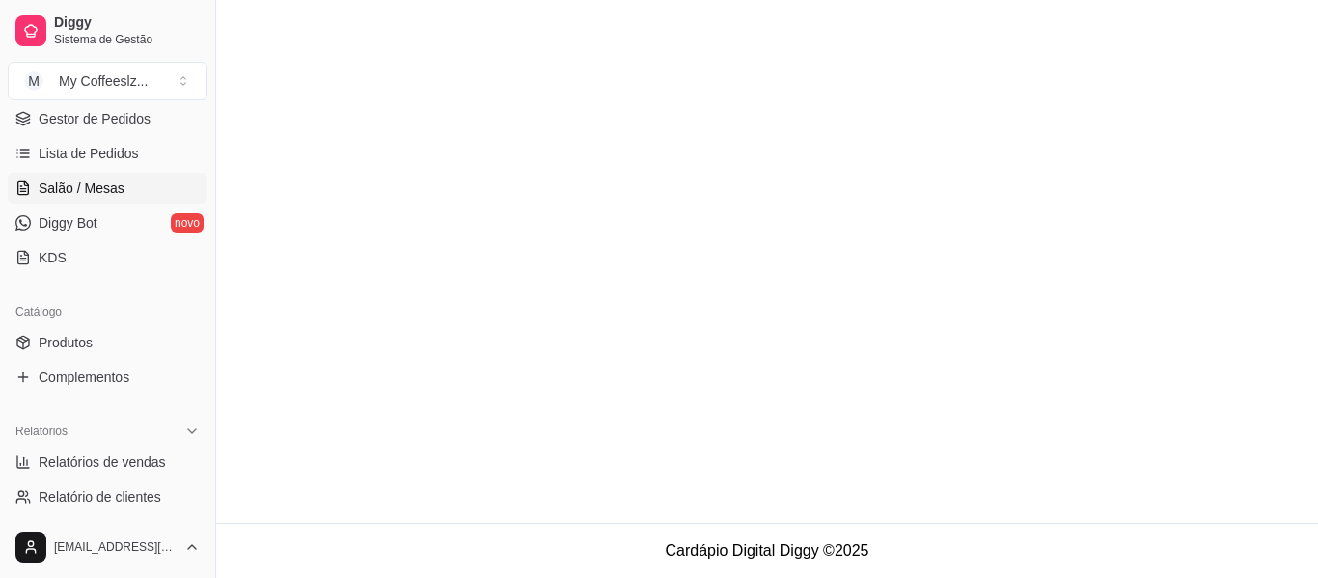
click at [146, 190] on link "Salão / Mesas" at bounding box center [108, 188] width 200 height 31
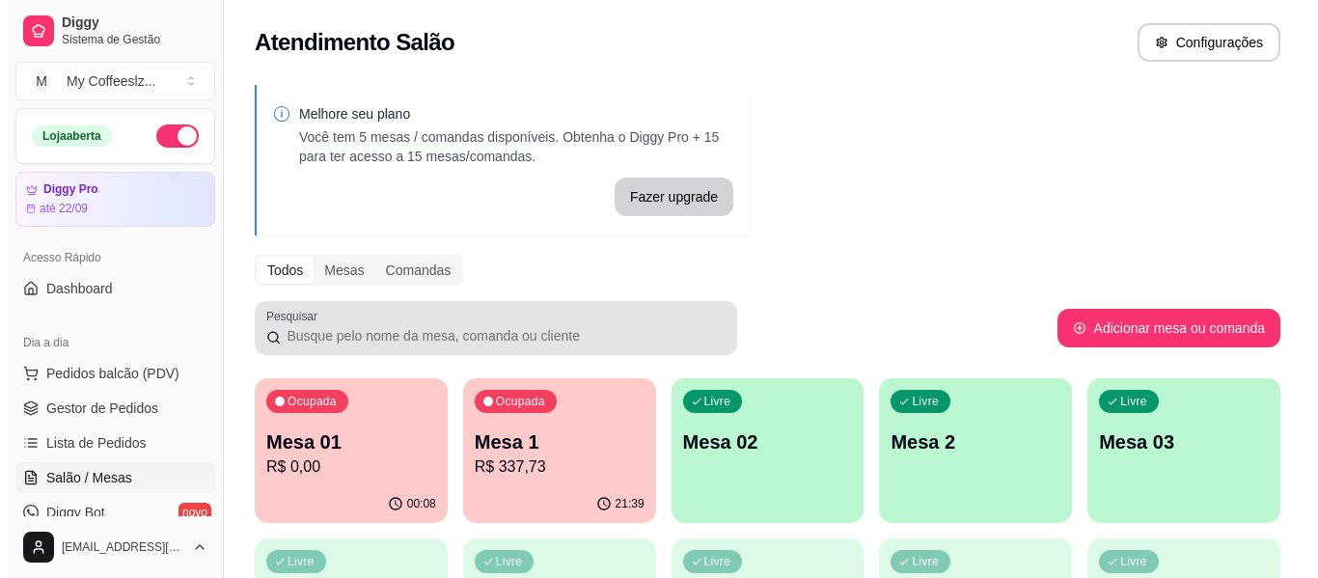
scroll to position [289, 0]
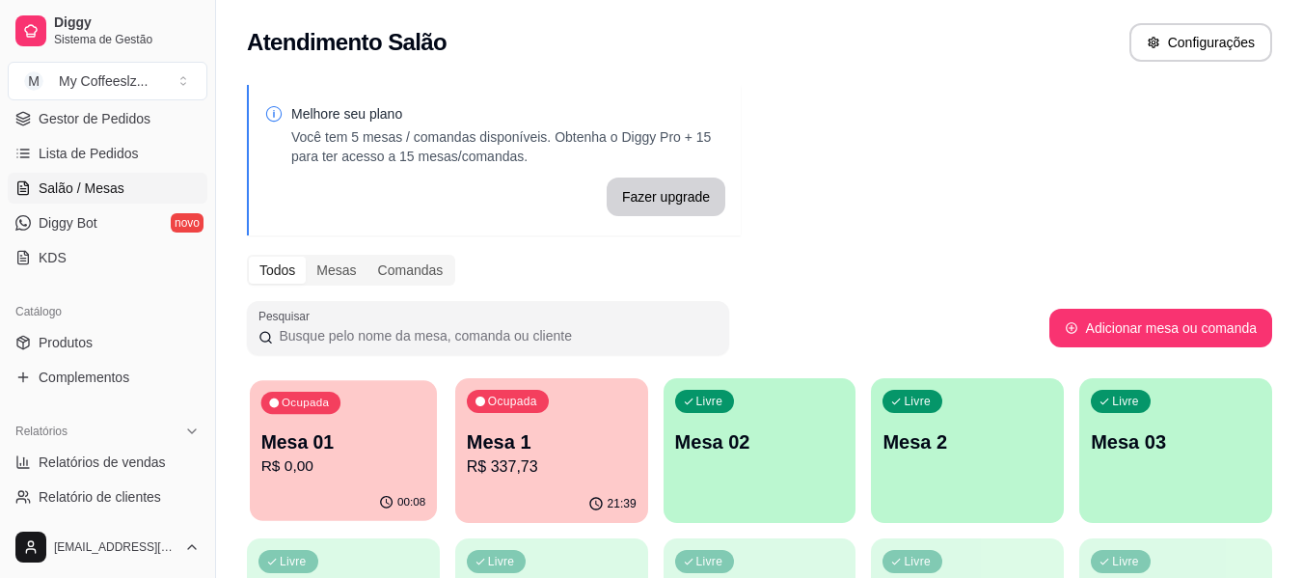
click at [341, 474] on p "R$ 0,00" at bounding box center [343, 466] width 165 height 22
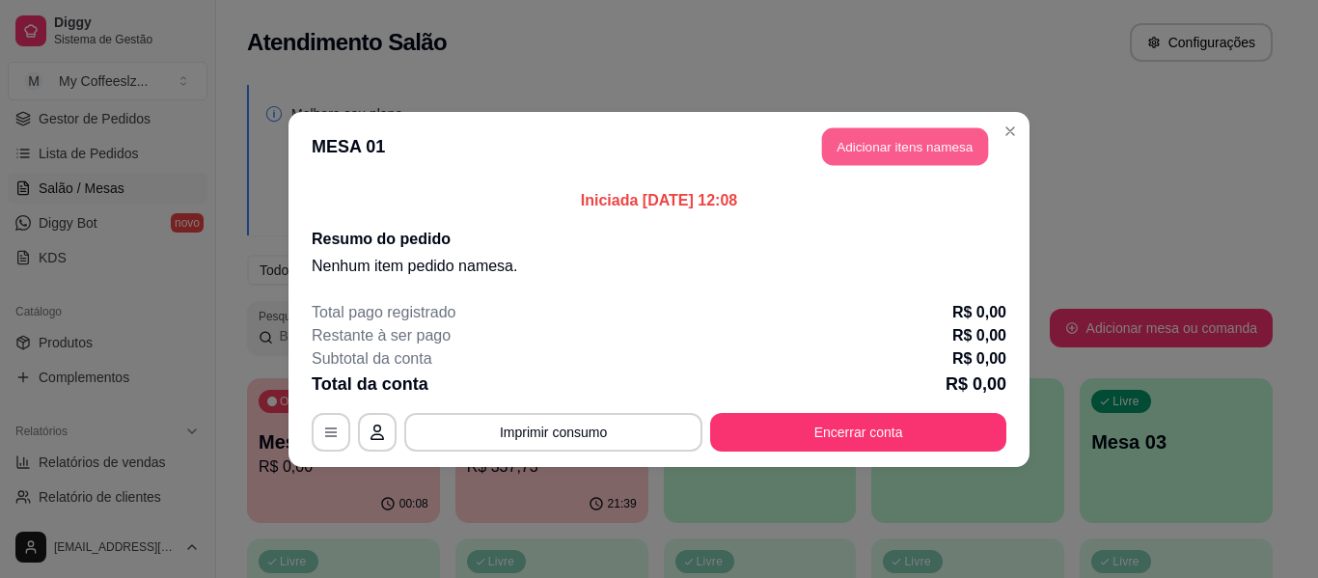
click at [855, 158] on button "Adicionar itens na mesa" at bounding box center [905, 146] width 166 height 38
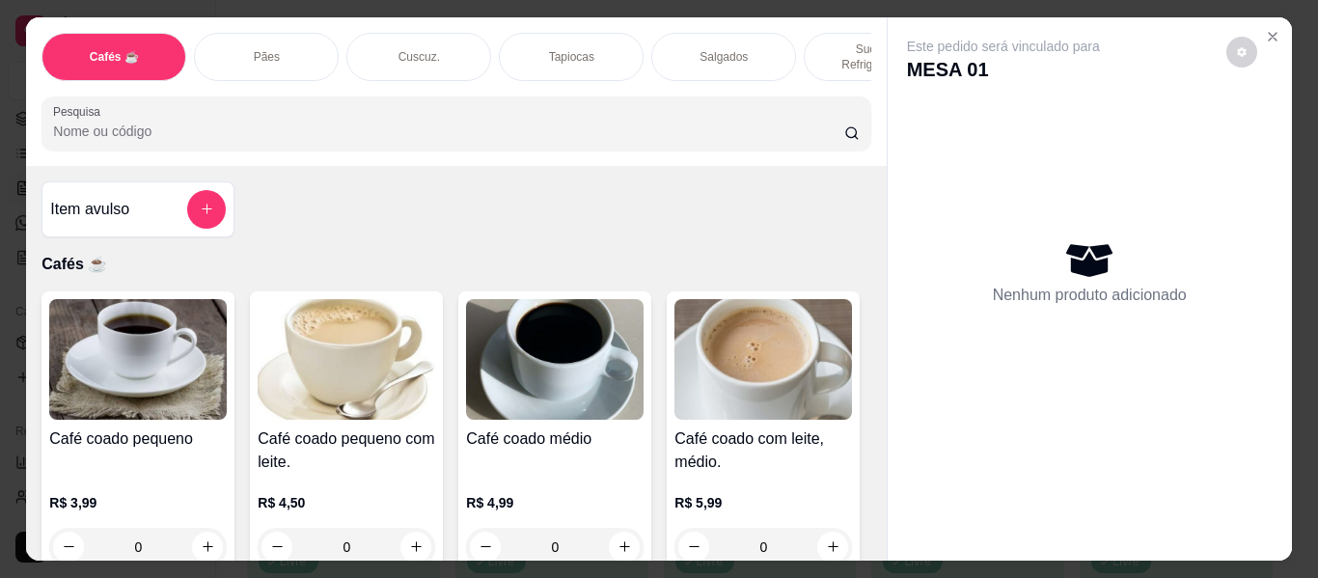
click at [820, 44] on p "Sucos e Refrigerantes" at bounding box center [876, 56] width 112 height 31
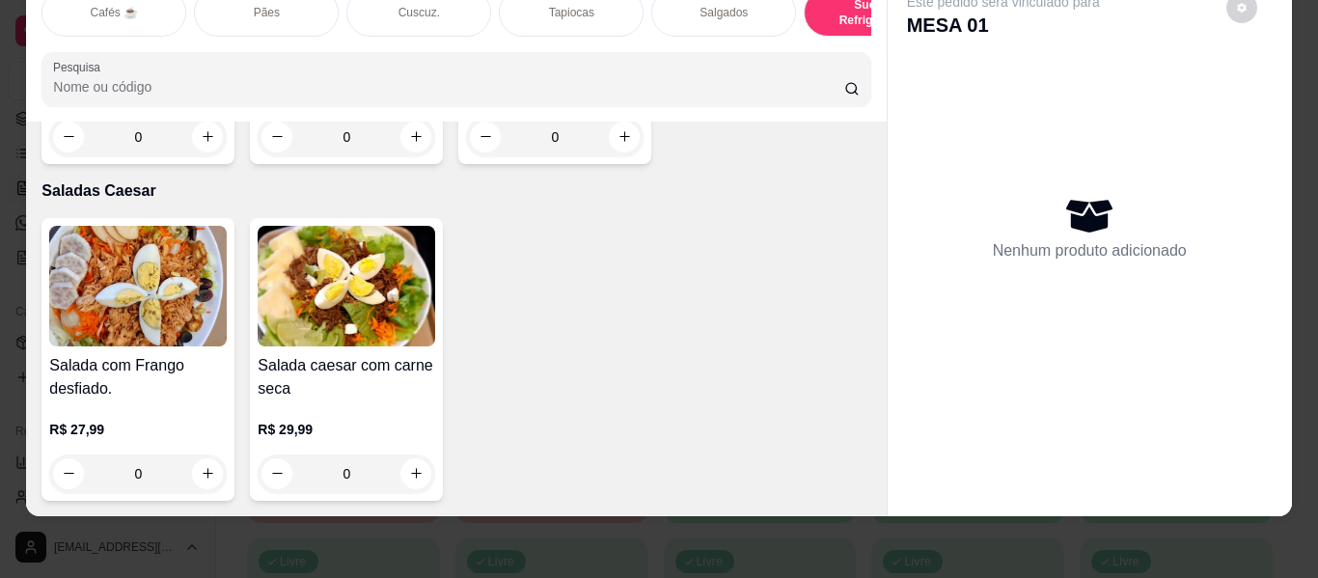
scroll to position [13122, 0]
click at [206, 466] on icon "increase-product-quantity" at bounding box center [208, 473] width 14 height 14
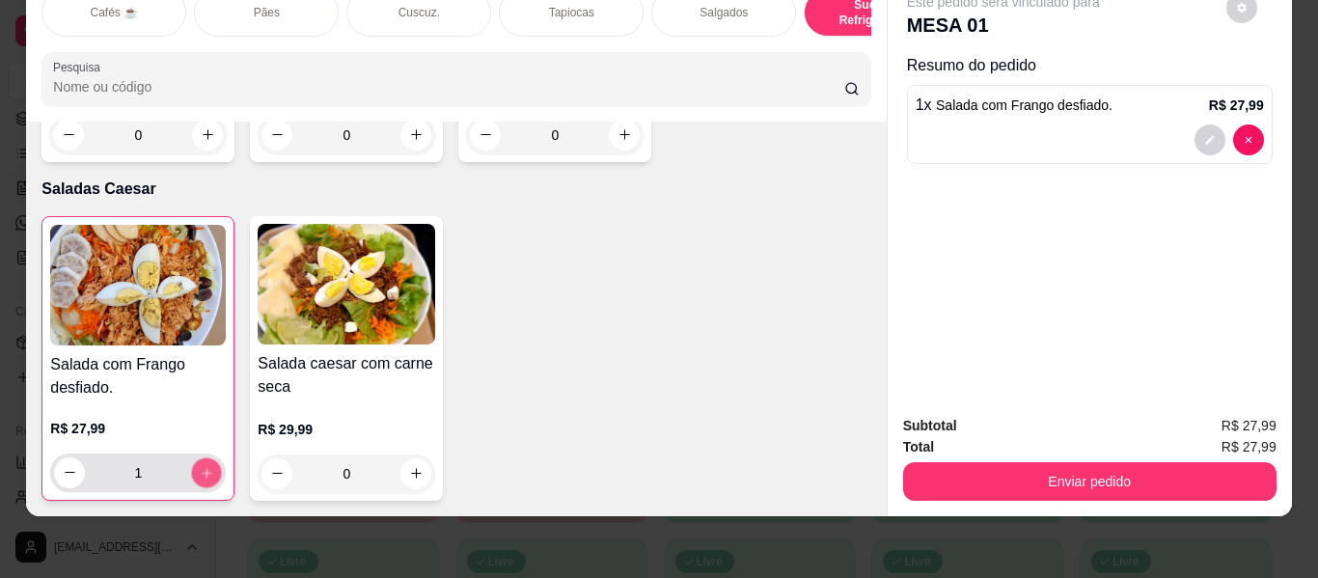
click at [205, 466] on icon "increase-product-quantity" at bounding box center [207, 473] width 14 height 14
type input "3"
click at [567, 11] on div "Tapiocas" at bounding box center [571, 12] width 145 height 48
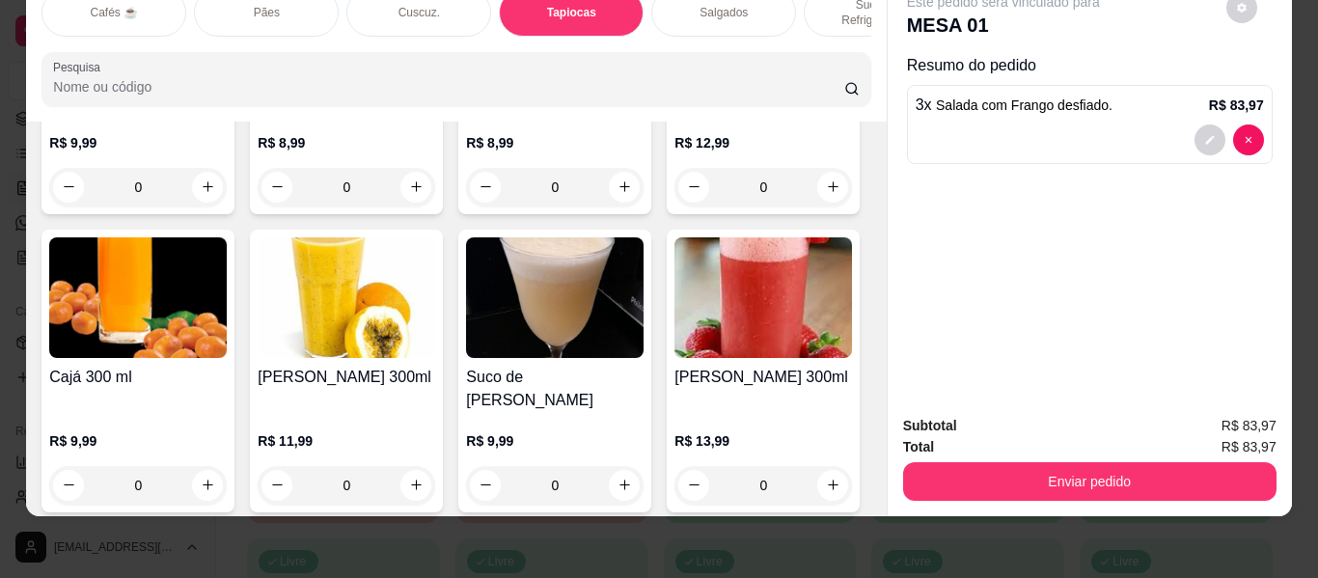
scroll to position [7074, 0]
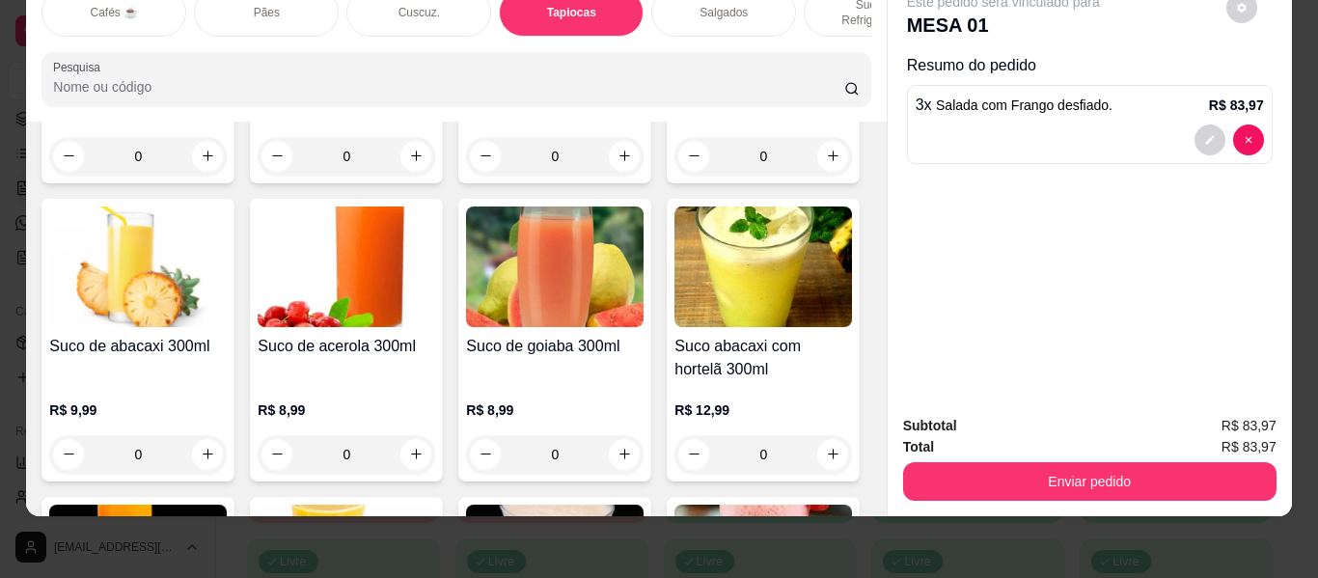
type input "1"
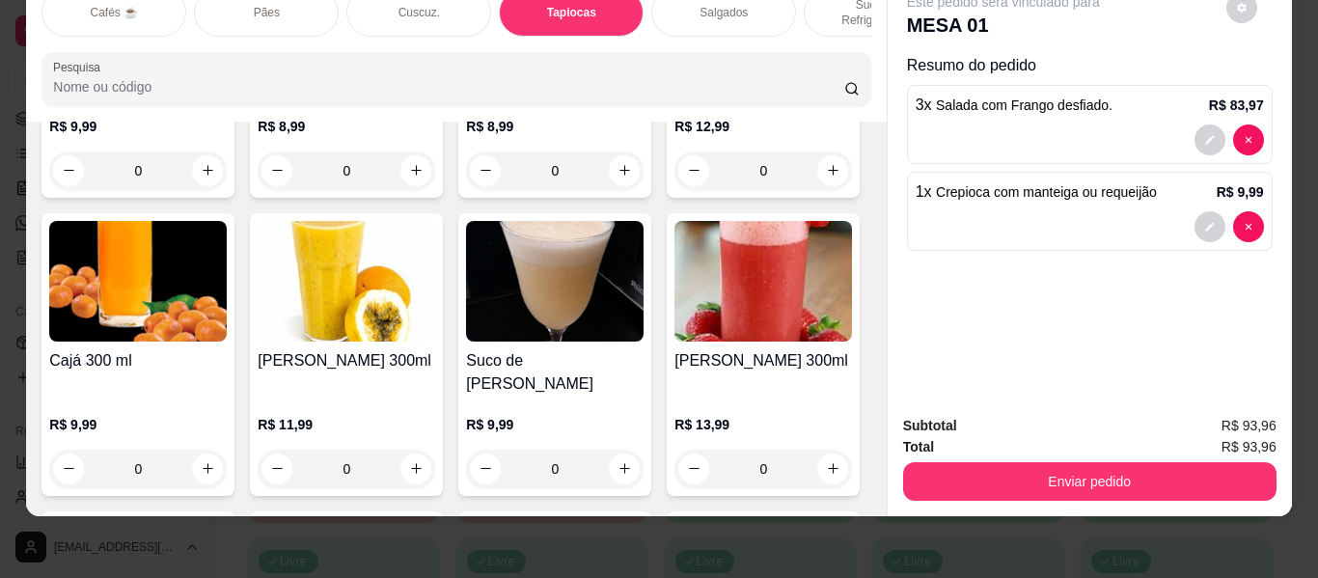
scroll to position [7363, 0]
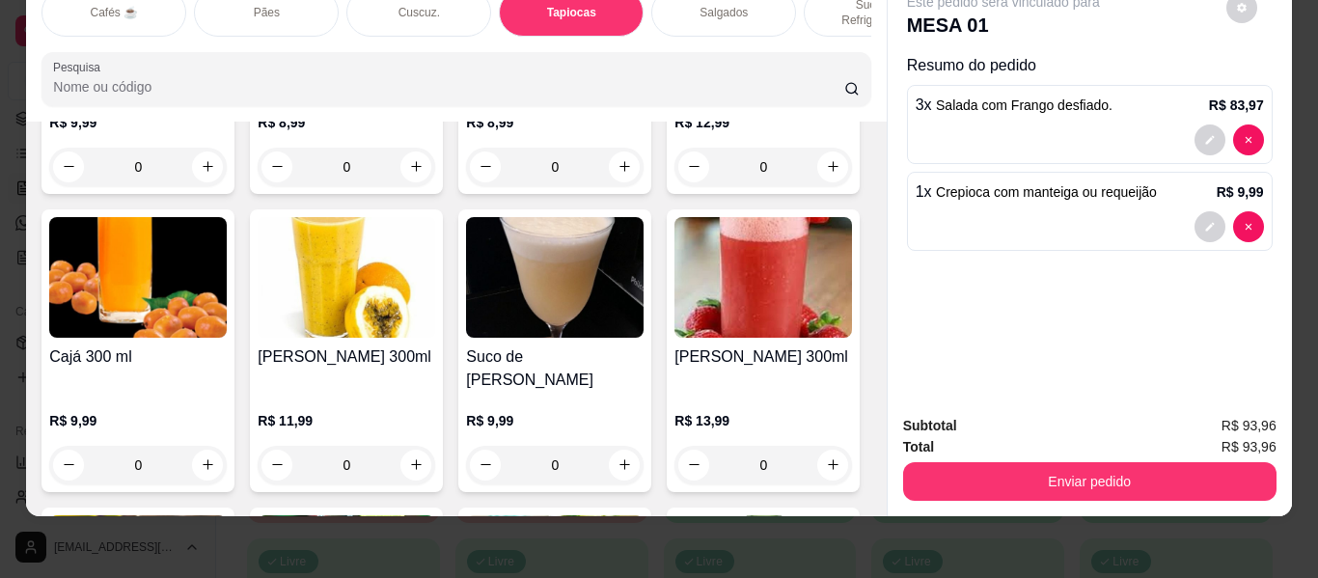
type input "1"
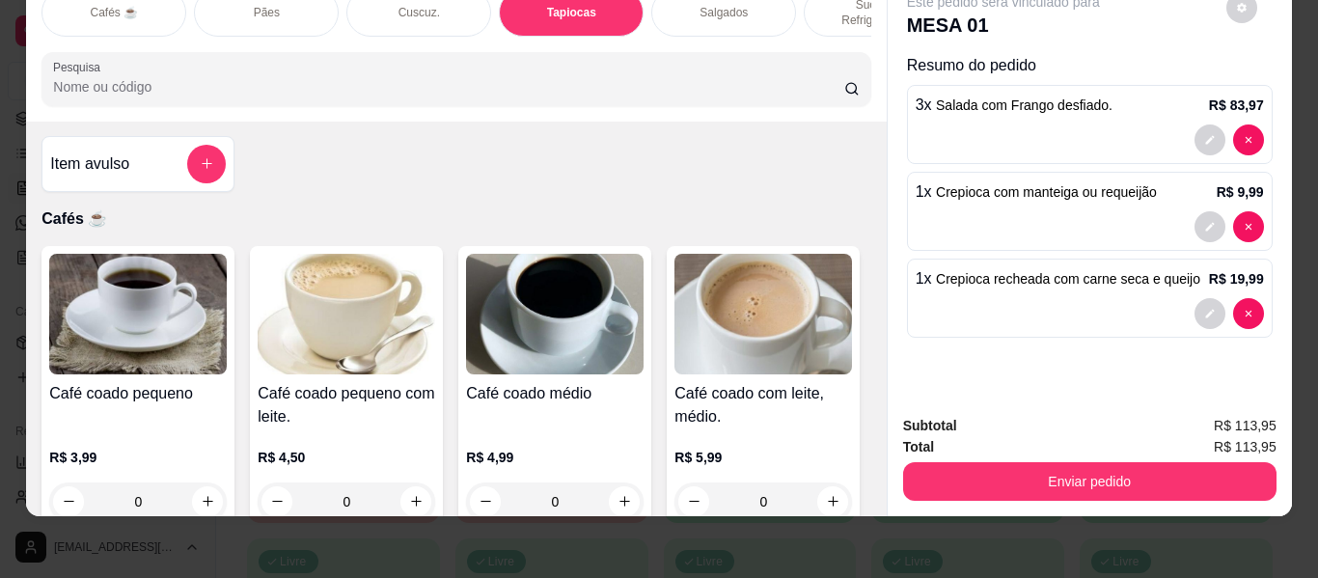
scroll to position [0, 0]
click at [201, 147] on button "add-separate-item" at bounding box center [206, 165] width 39 height 39
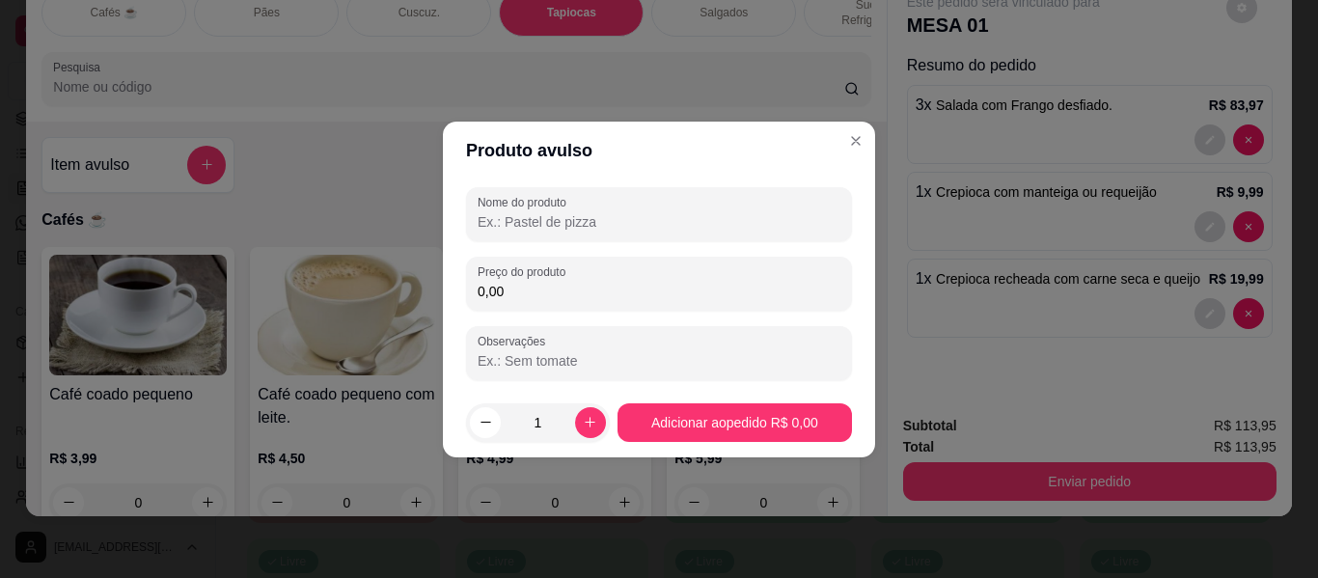
click at [503, 220] on input "Nome do produto" at bounding box center [659, 221] width 363 height 19
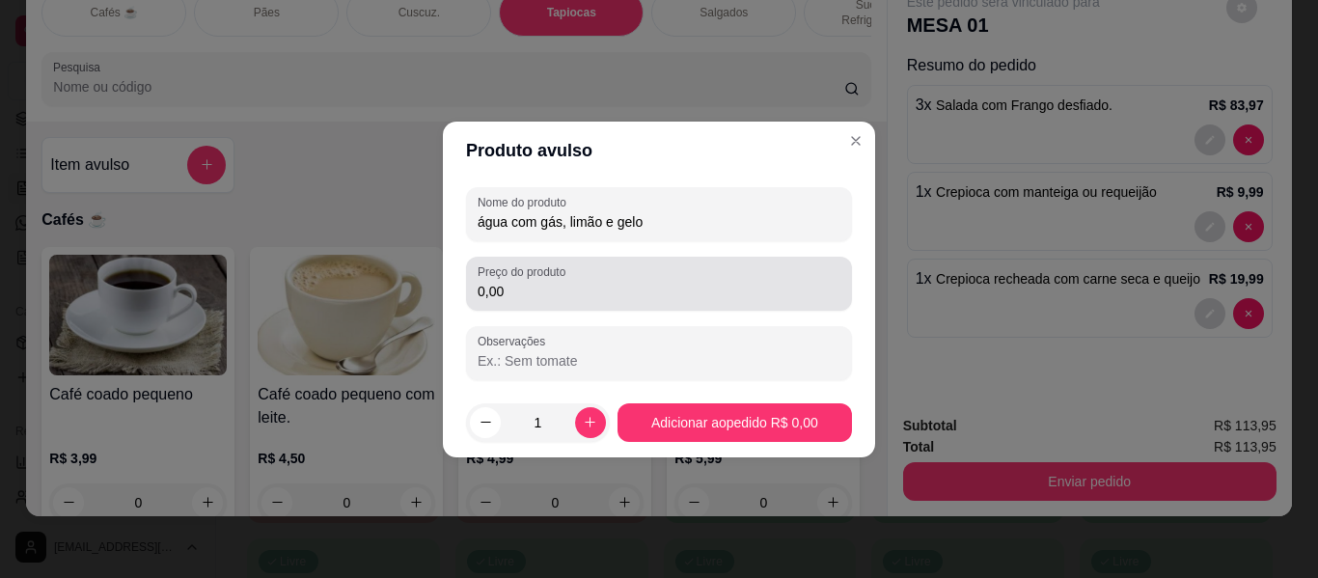
type input "água com gás, limão e gelo"
click at [511, 289] on input "0,00" at bounding box center [659, 291] width 363 height 19
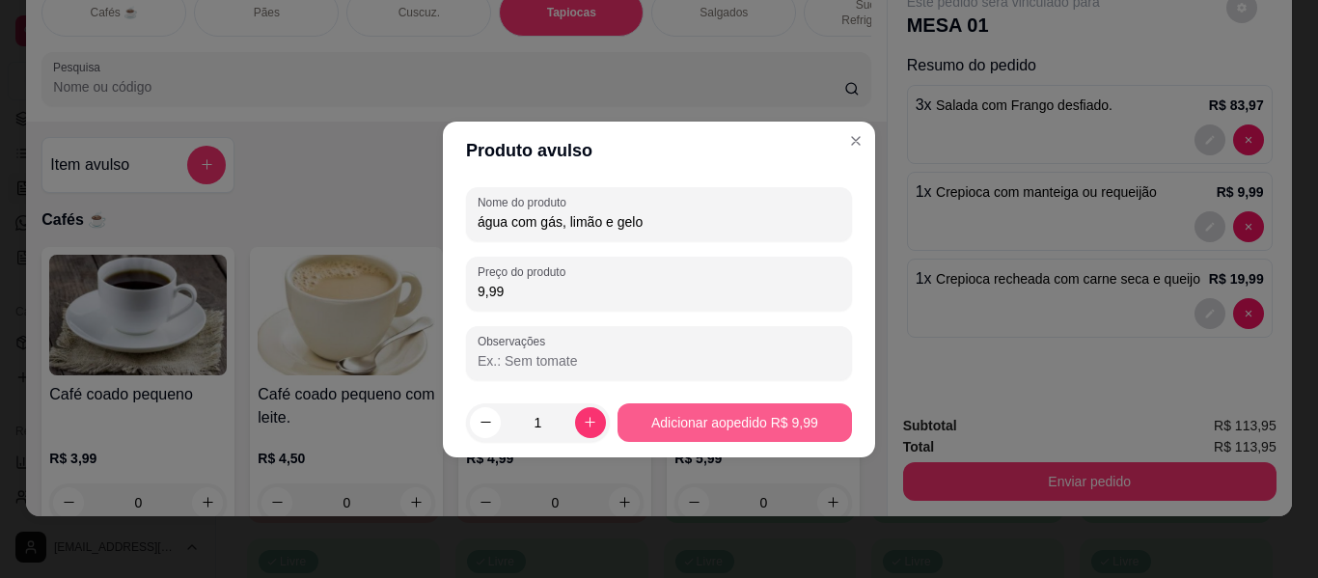
type input "9,99"
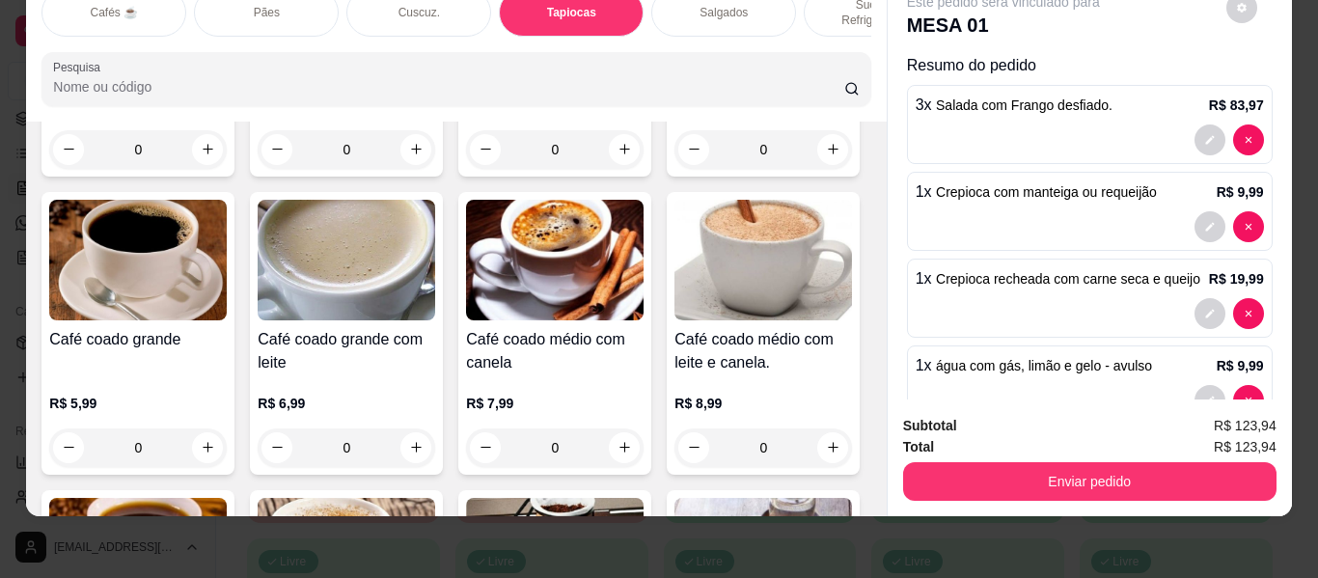
scroll to position [386, 0]
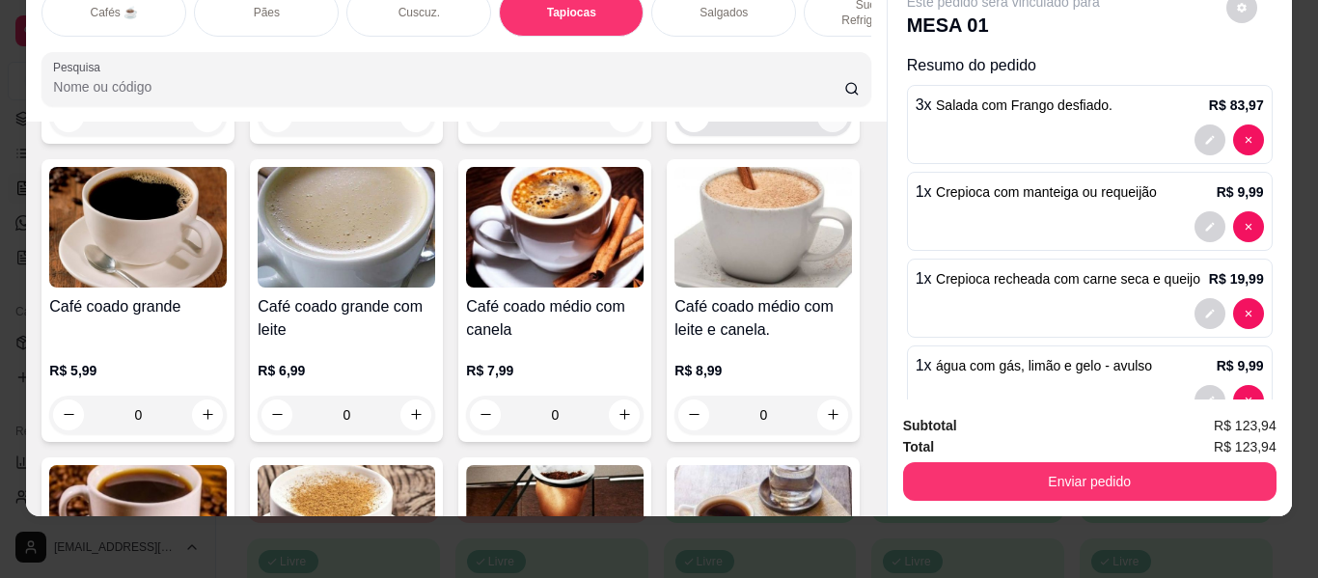
click at [826, 123] on icon "increase-product-quantity" at bounding box center [833, 116] width 14 height 14
type input "1"
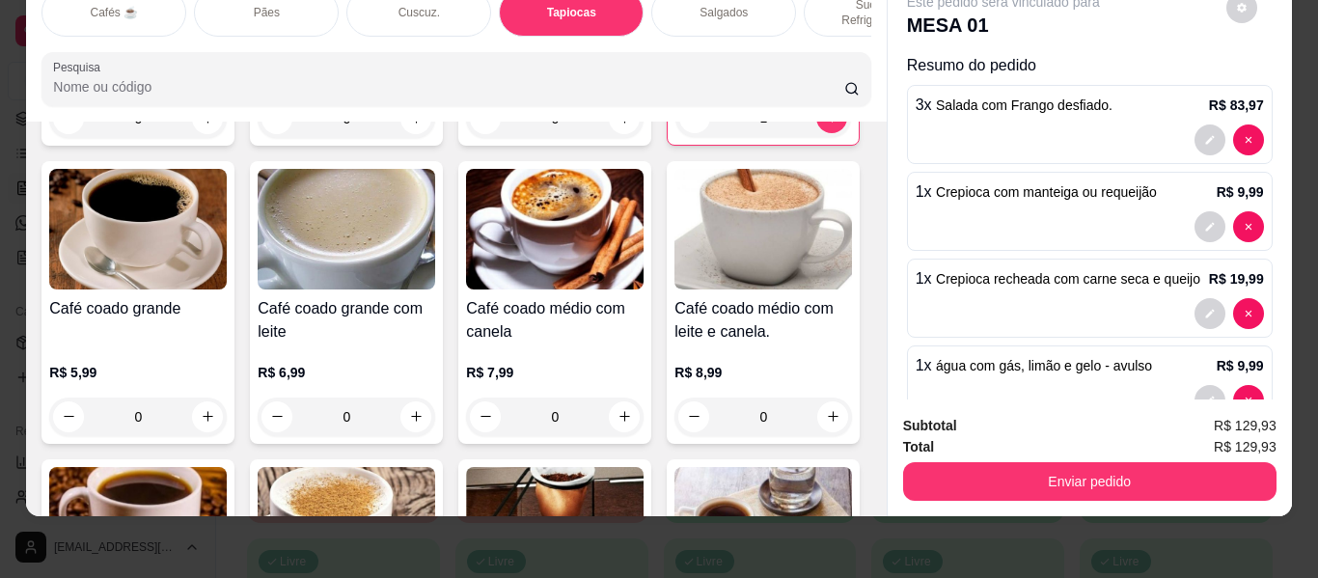
click at [578, 5] on p "Tapiocas" at bounding box center [571, 12] width 49 height 15
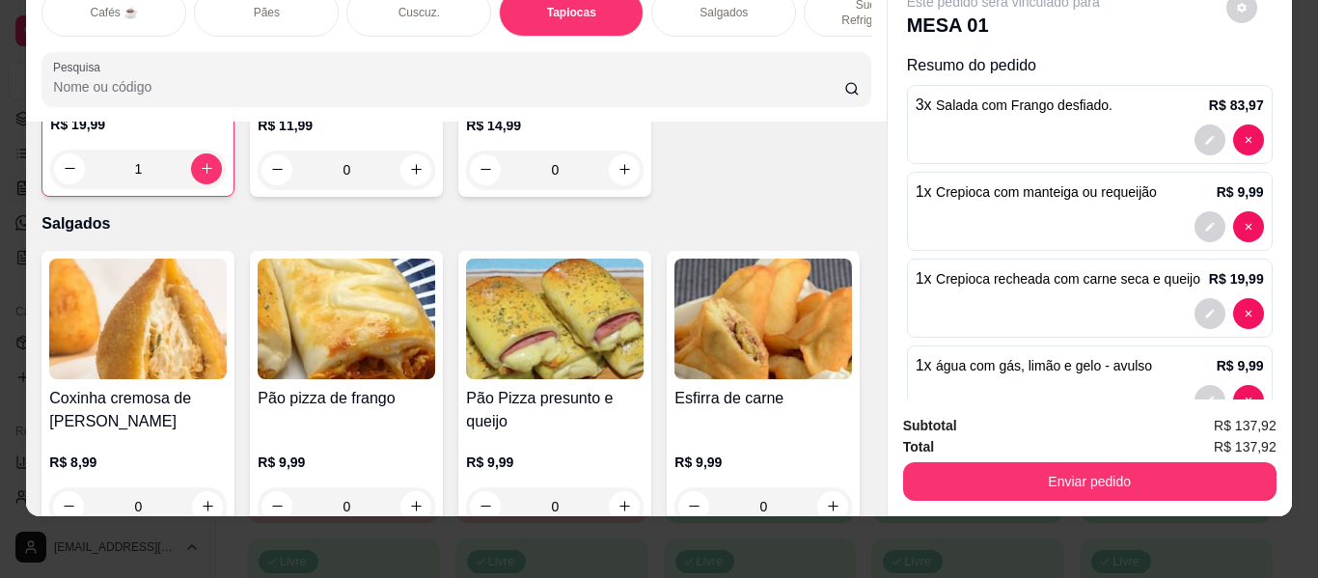
type input "3"
click at [830, 0] on div "Sucos e Refrigerantes" at bounding box center [876, 12] width 145 height 48
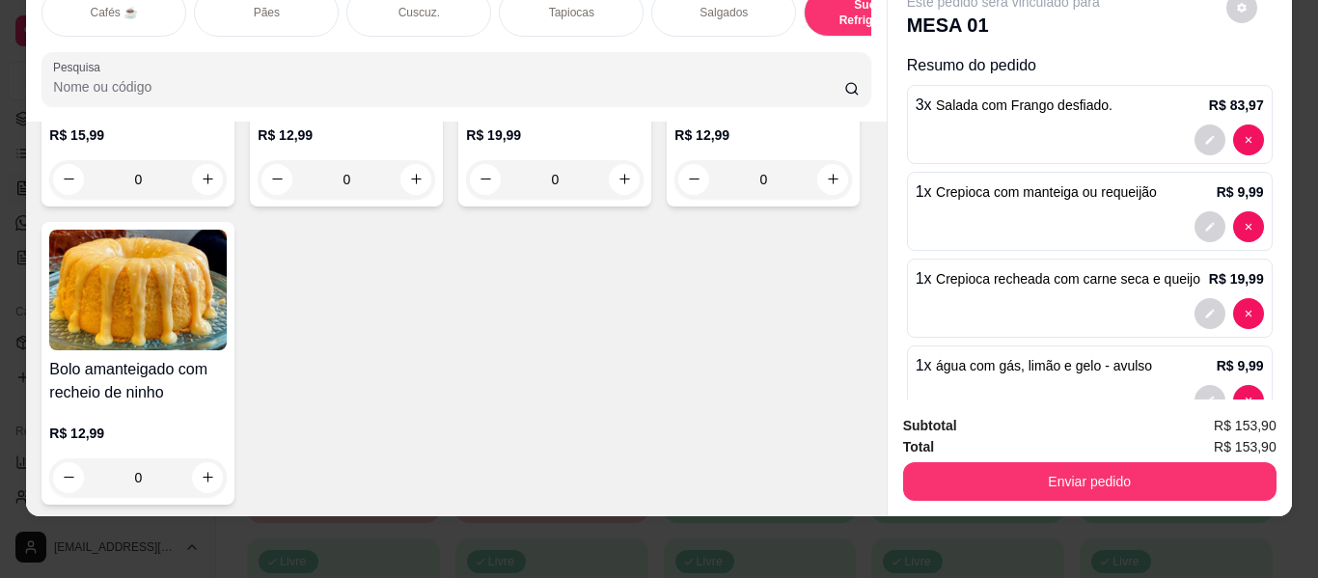
type input "1"
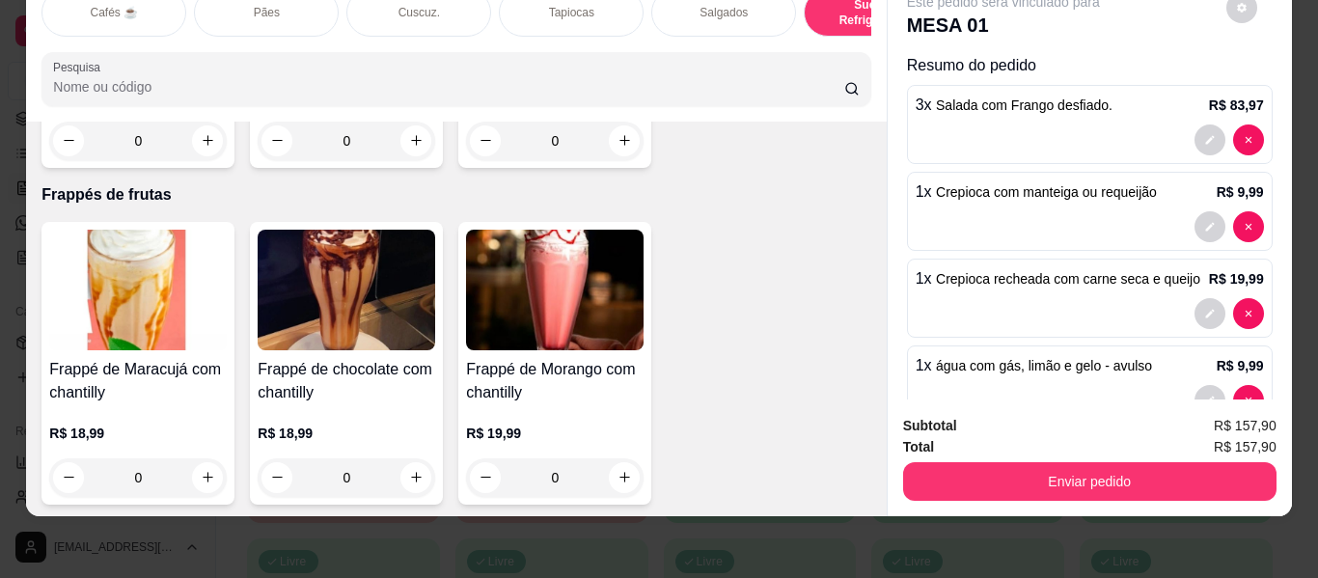
scroll to position [9754, 0]
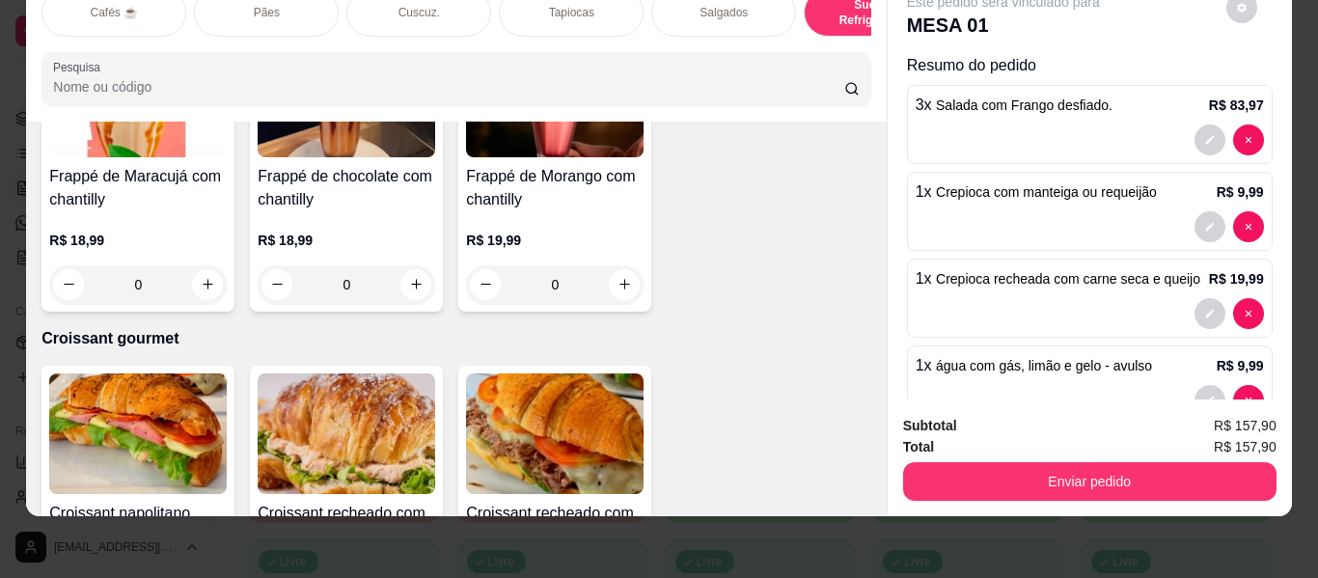
type input "1"
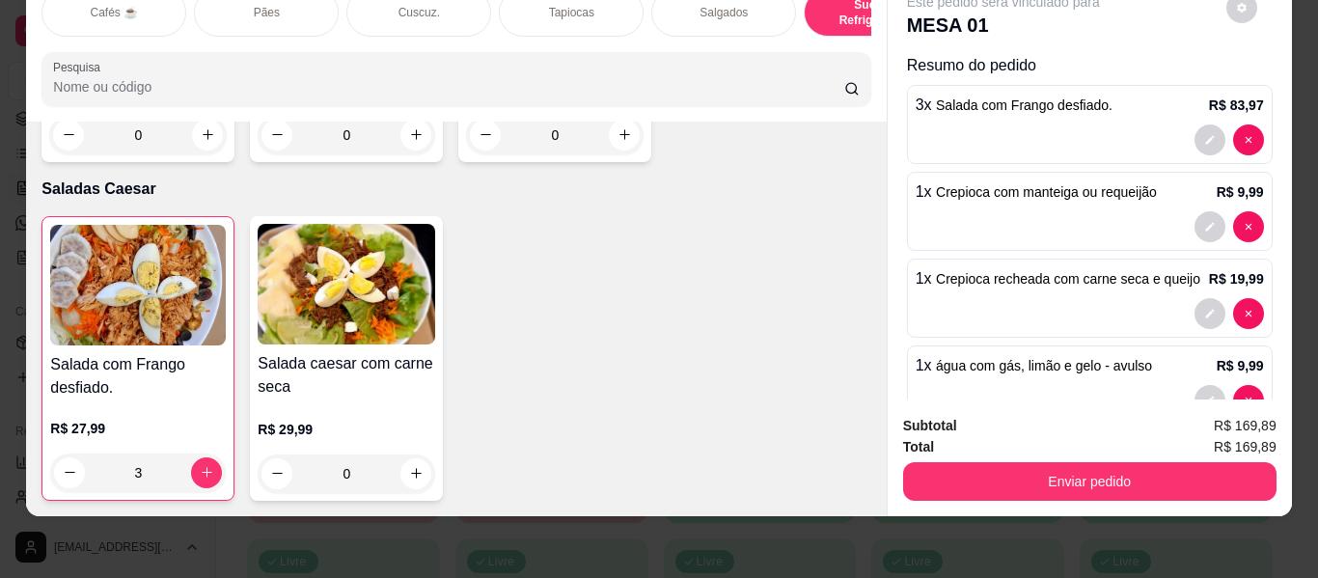
scroll to position [11586, 0]
type input "1"
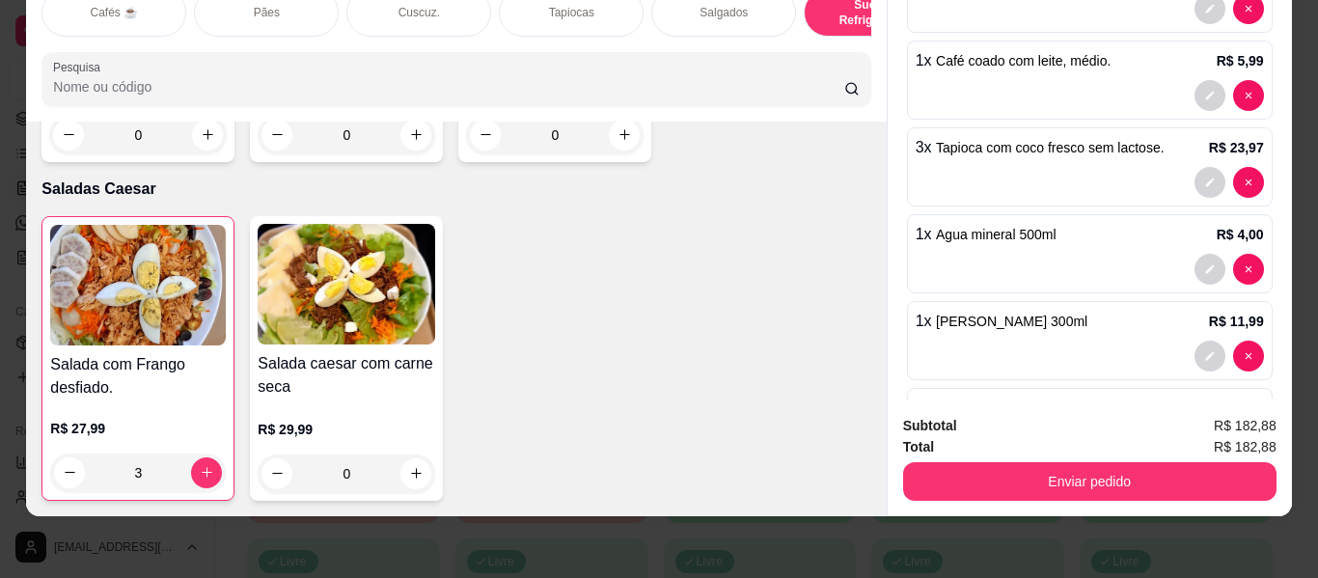
scroll to position [482, 0]
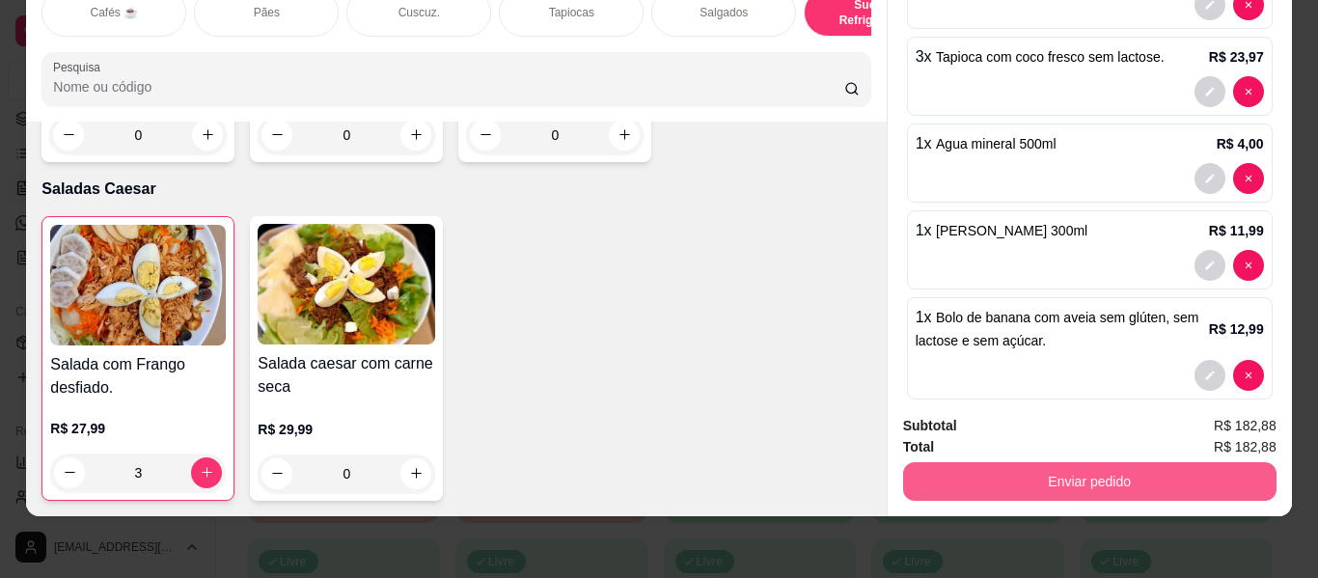
click at [1066, 466] on button "Enviar pedido" at bounding box center [1089, 481] width 373 height 39
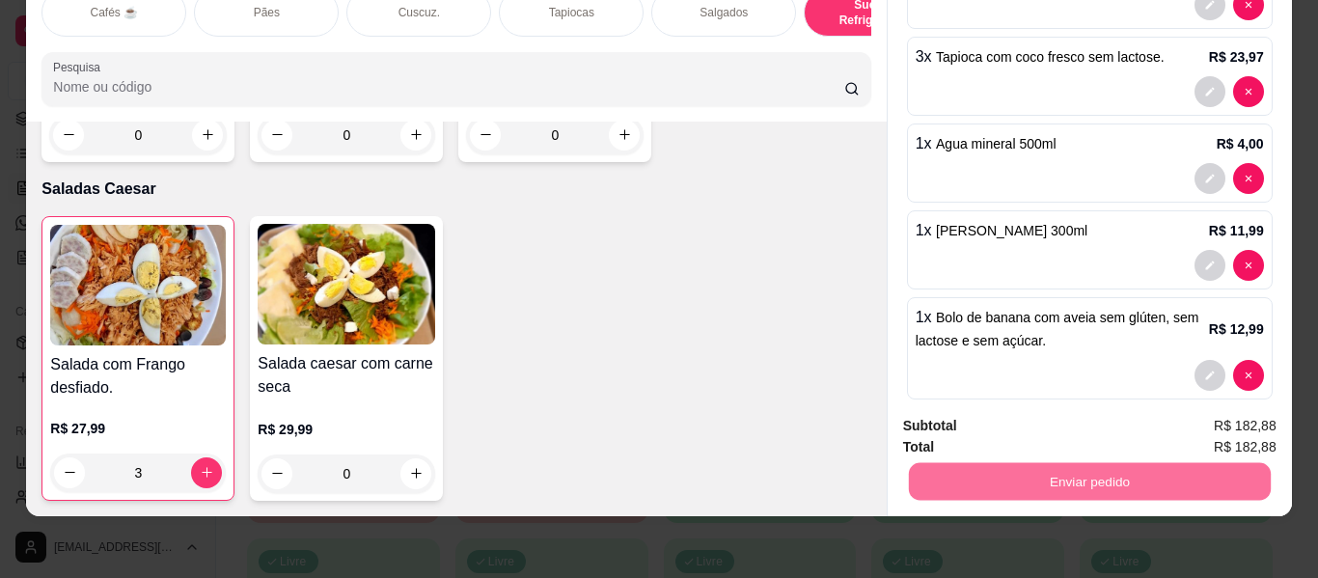
click at [1054, 422] on button "Não registrar e enviar pedido" at bounding box center [1025, 419] width 195 height 36
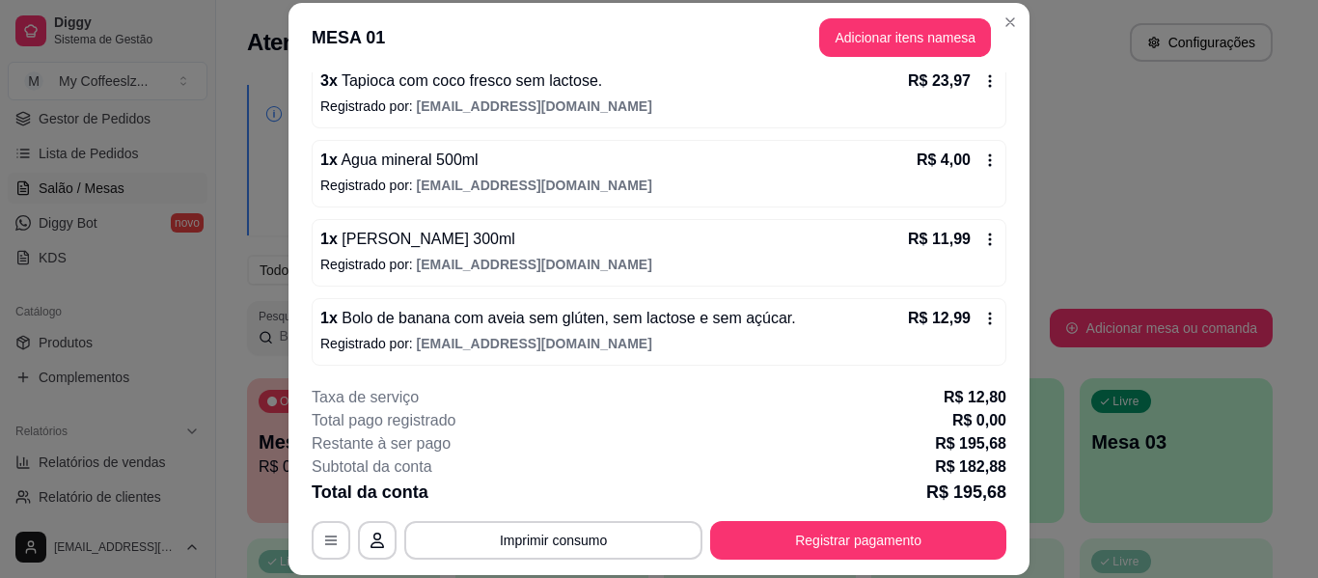
scroll to position [592, 0]
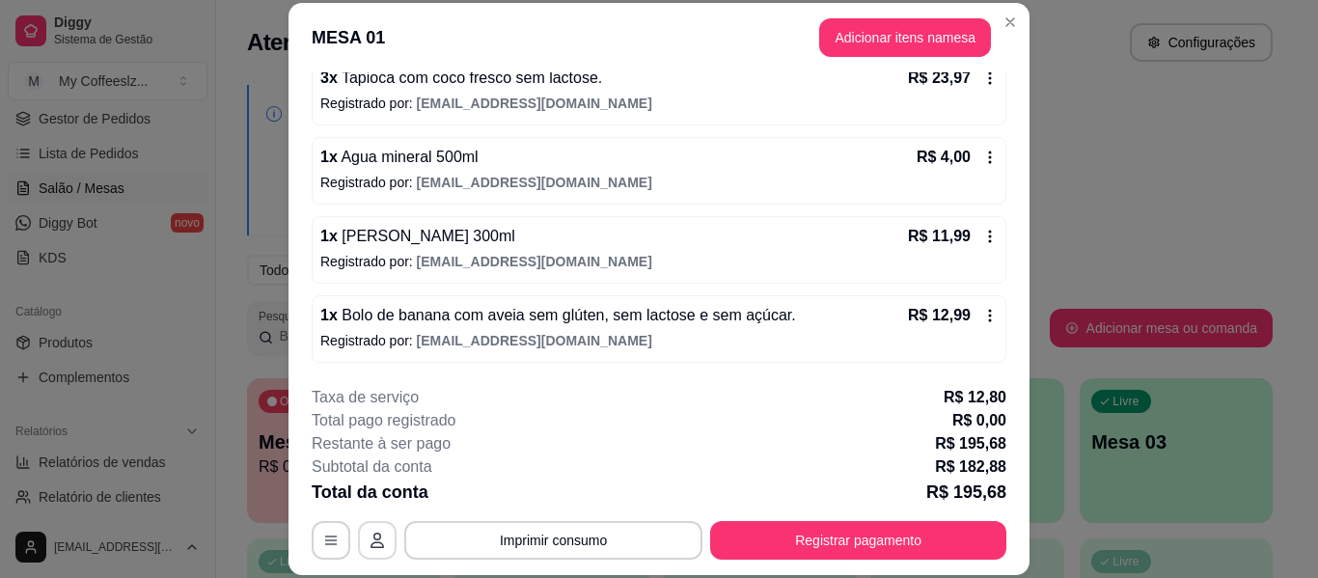
click at [370, 547] on icon "button" at bounding box center [377, 539] width 14 height 15
click at [323, 535] on icon "button" at bounding box center [330, 539] width 15 height 15
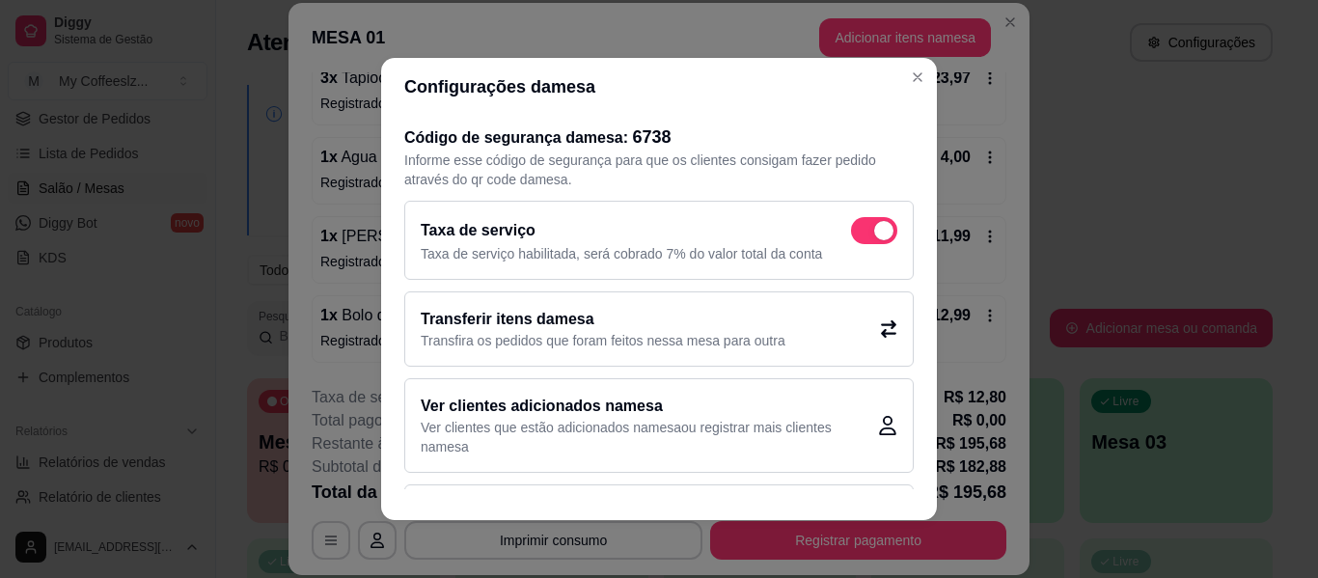
click at [874, 223] on span at bounding box center [883, 230] width 19 height 19
click at [855, 234] on input "checkbox" at bounding box center [856, 240] width 13 height 13
checkbox input "false"
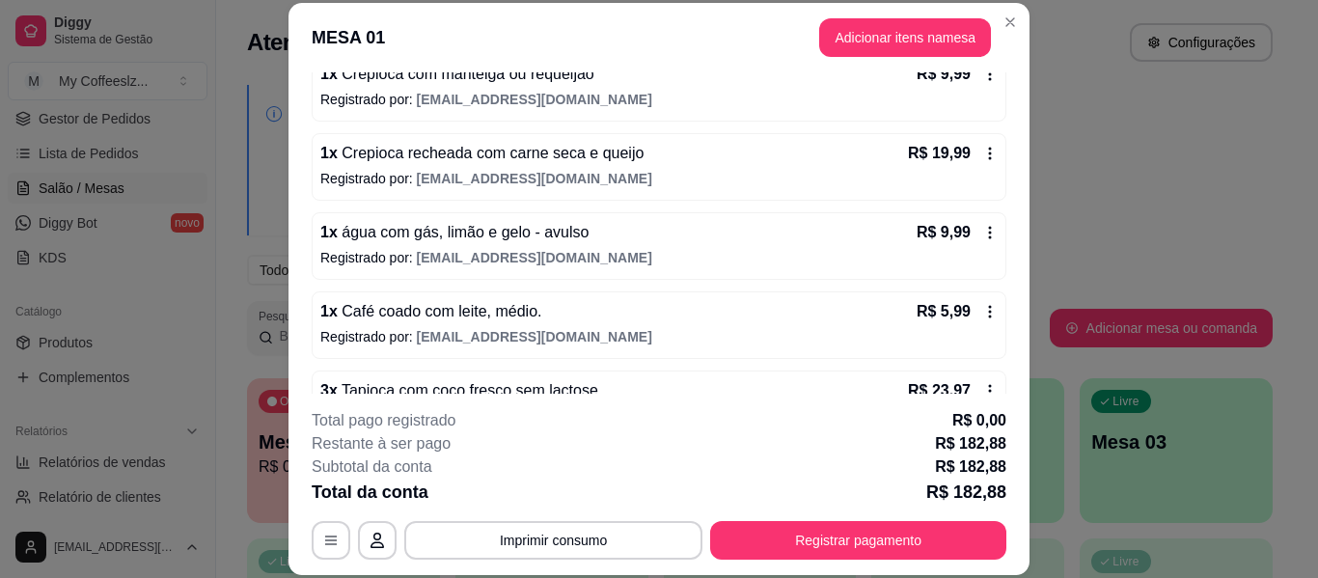
scroll to position [0, 0]
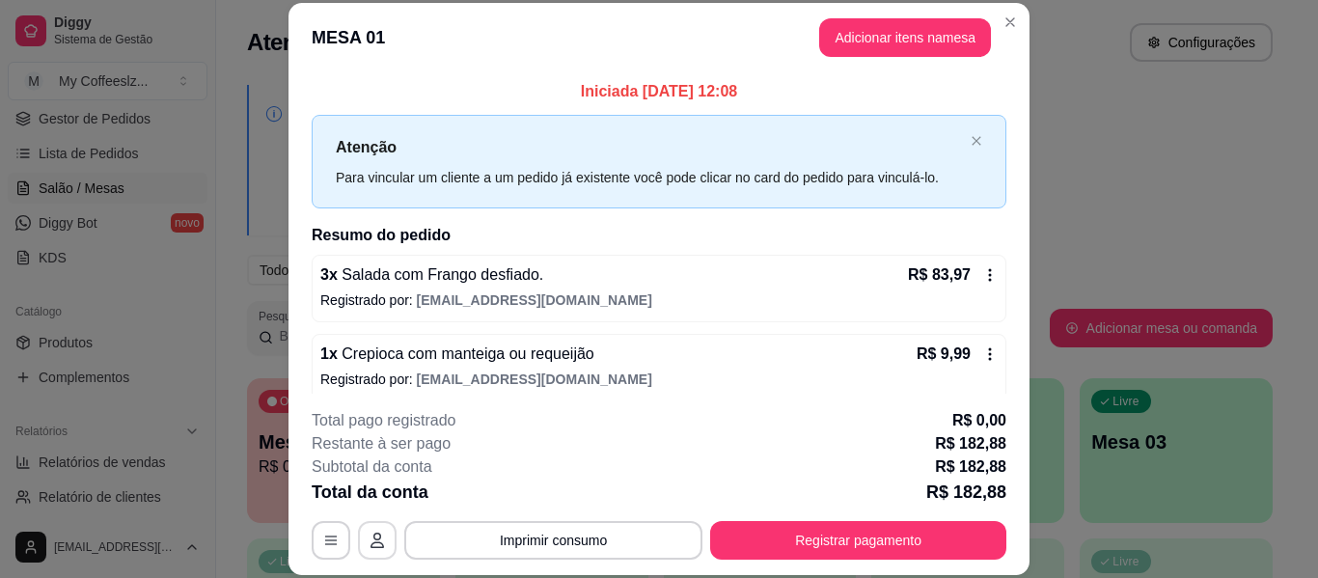
click at [358, 547] on button "button" at bounding box center [377, 540] width 39 height 39
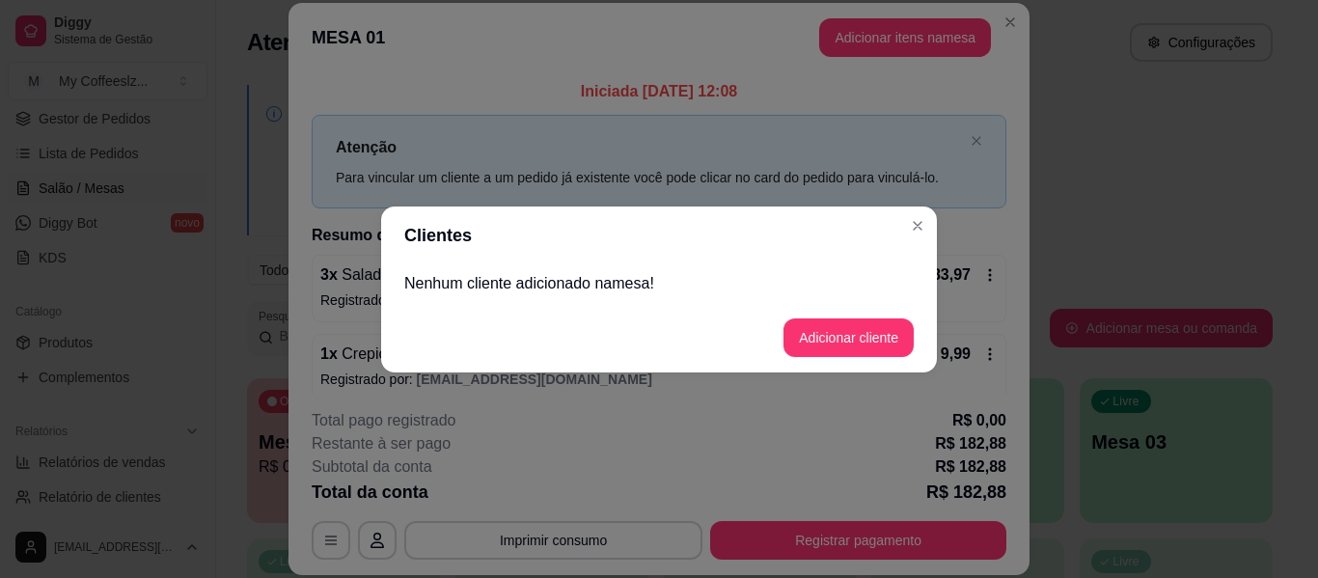
click at [578, 282] on p "Nenhum cliente adicionado na mesa !" at bounding box center [658, 283] width 509 height 23
click at [874, 334] on button "Adicionar cliente" at bounding box center [848, 337] width 126 height 38
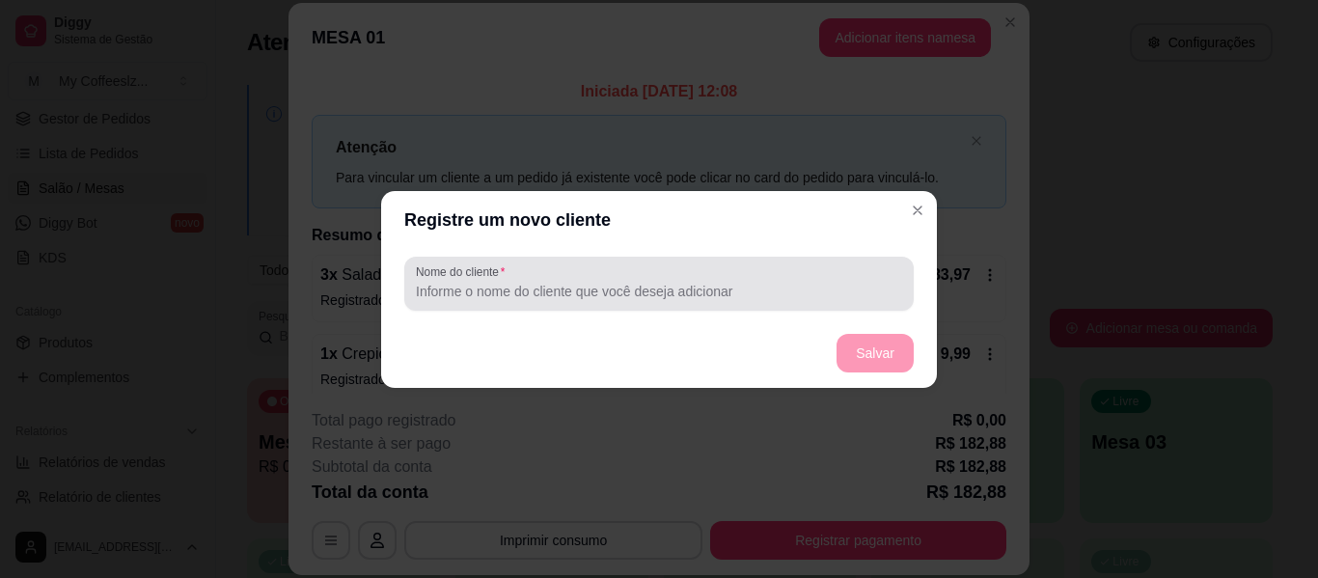
click at [661, 285] on input "Nome do cliente" at bounding box center [659, 291] width 486 height 19
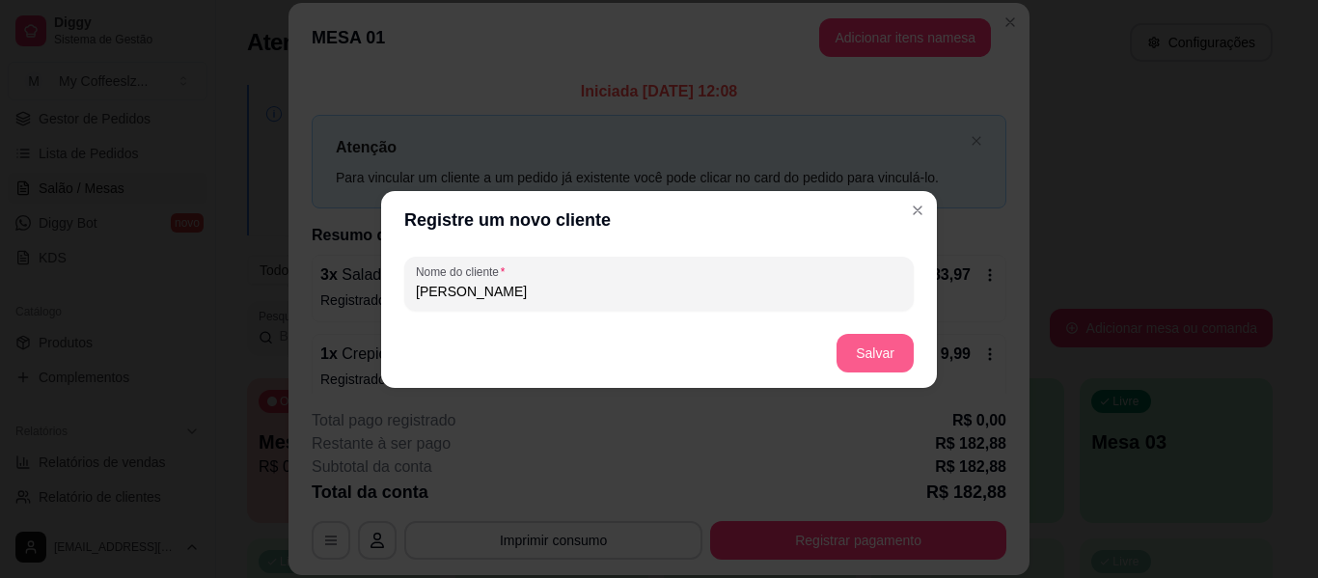
type input "[PERSON_NAME]"
click at [859, 343] on button "Salvar" at bounding box center [874, 353] width 77 height 39
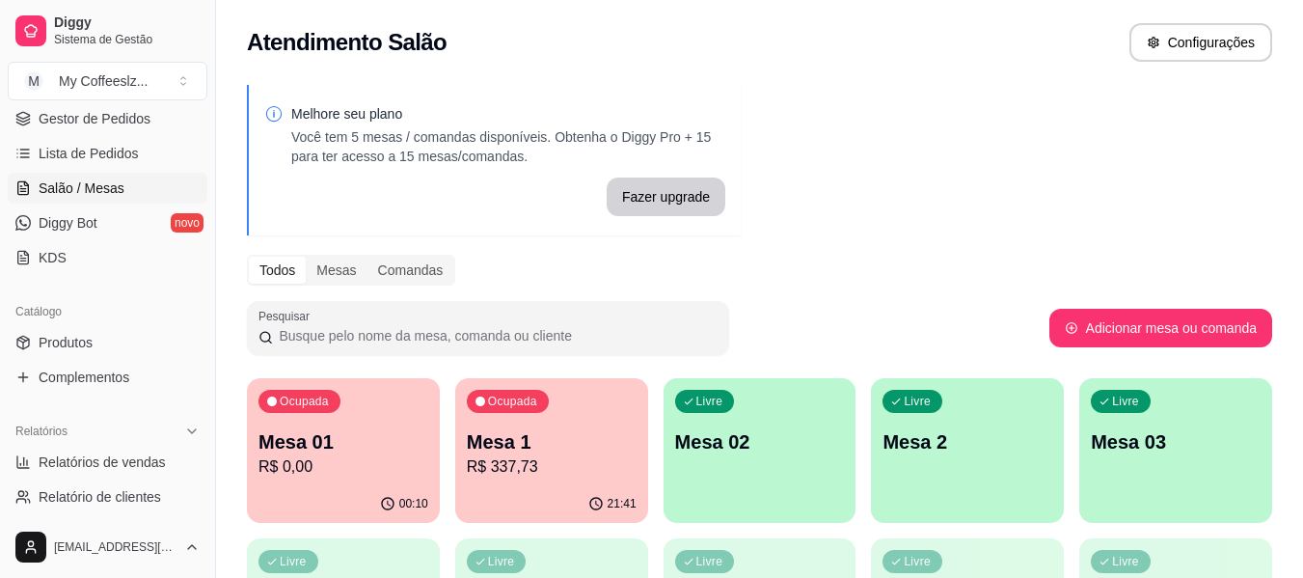
click at [316, 438] on p "Mesa 01" at bounding box center [344, 441] width 170 height 27
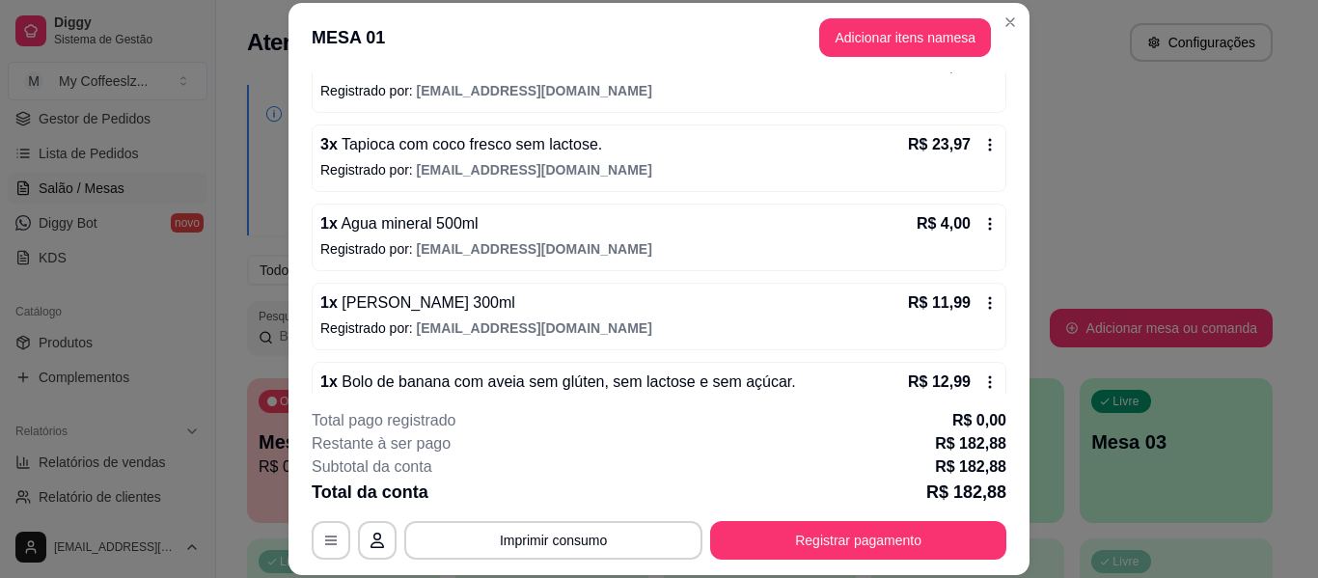
scroll to position [648, 0]
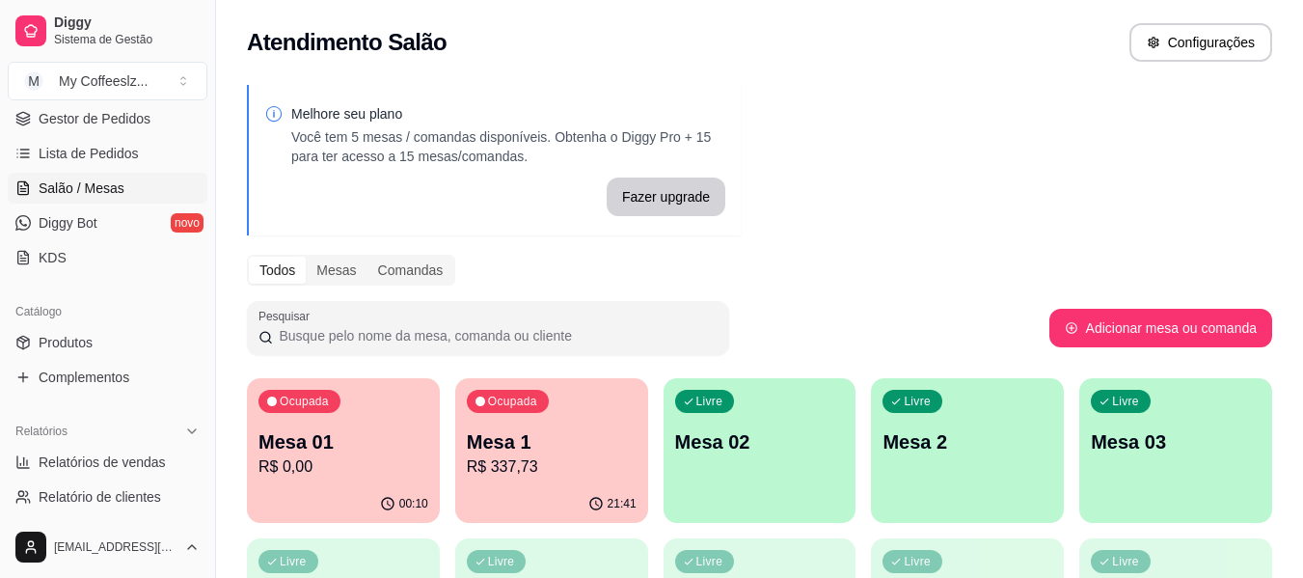
click at [530, 450] on p "Mesa 1" at bounding box center [552, 441] width 170 height 27
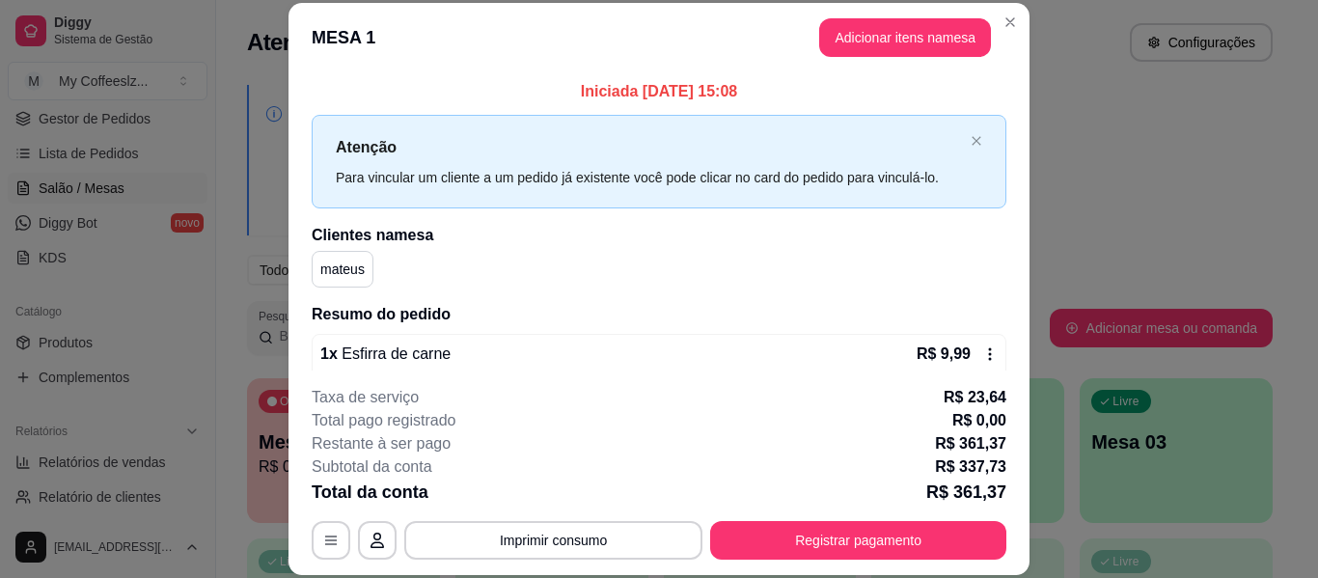
scroll to position [59, 0]
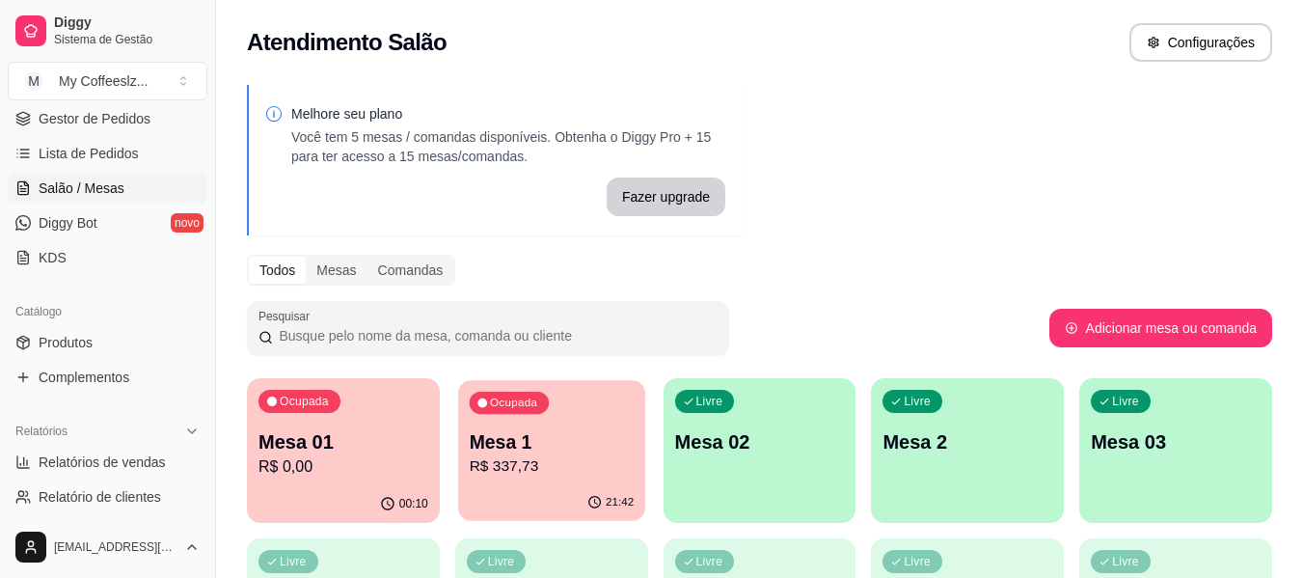
click at [598, 454] on div "Mesa 1 R$ 337,73" at bounding box center [551, 453] width 165 height 48
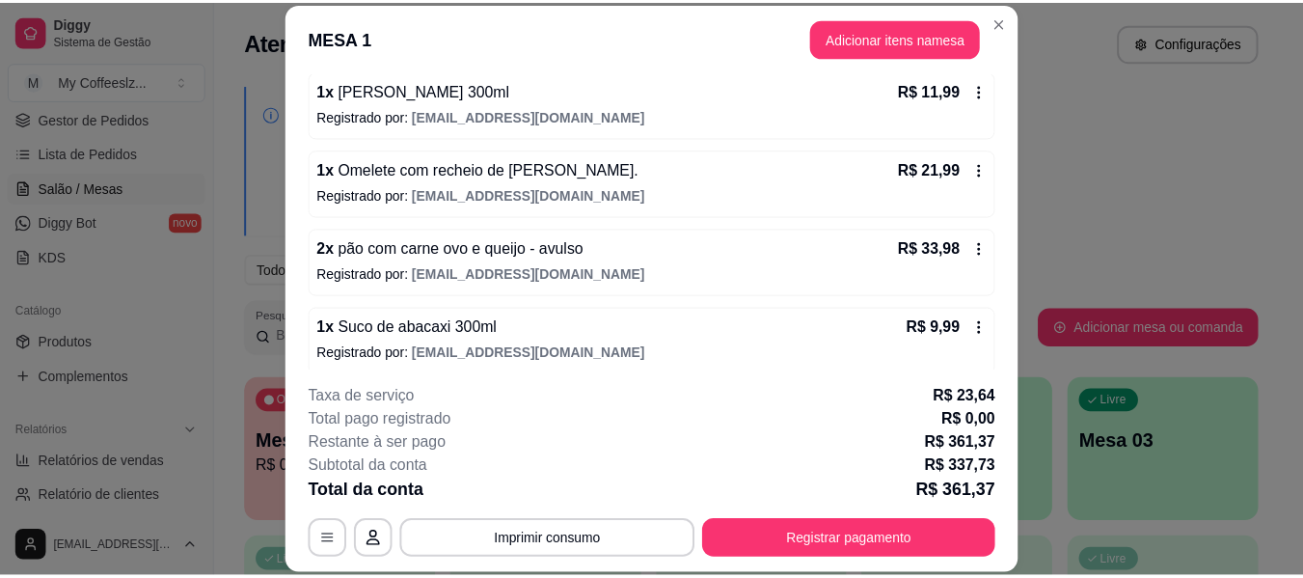
scroll to position [2016, 0]
